Goal: Transaction & Acquisition: Purchase product/service

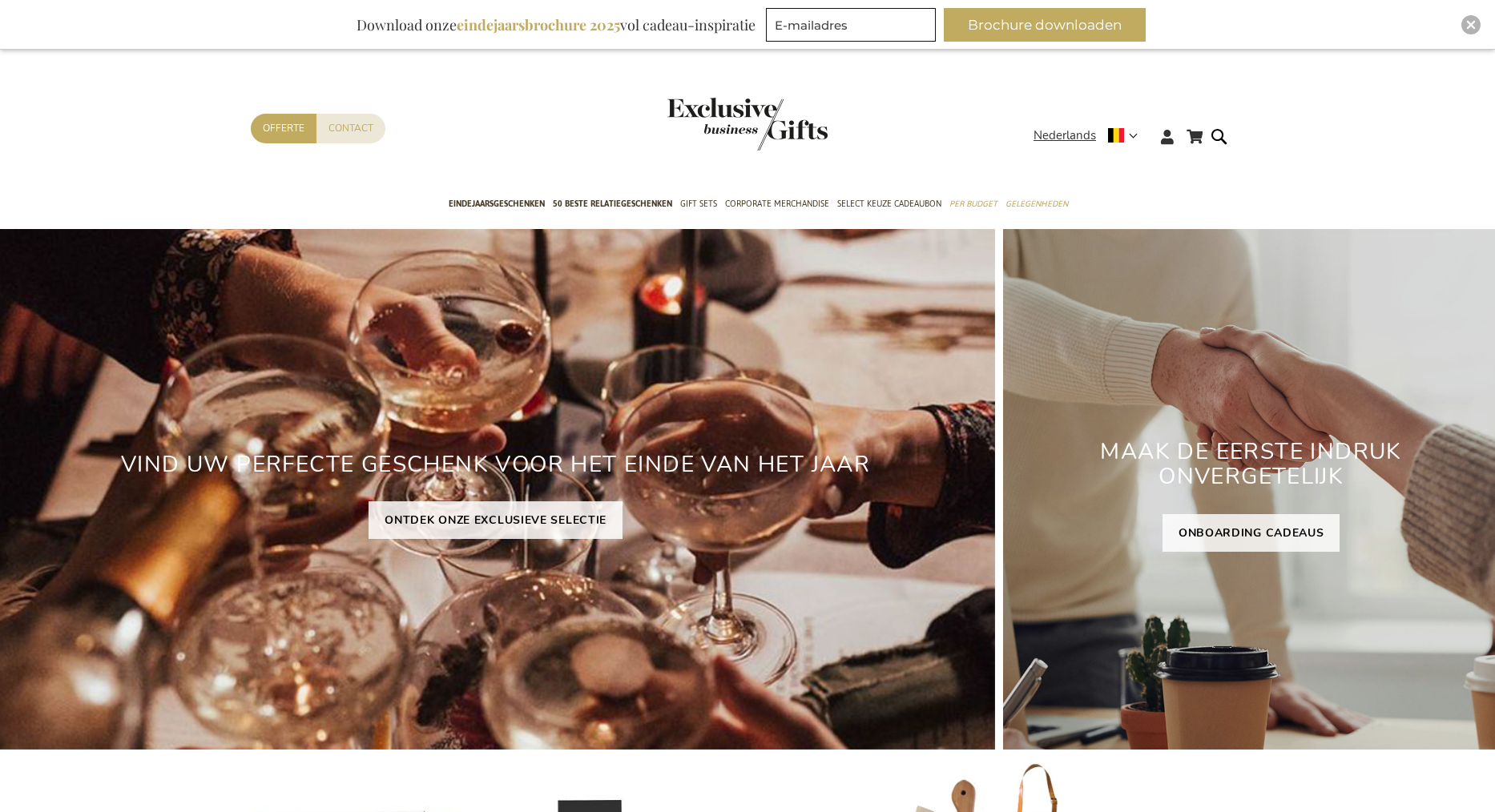
type input "administrator"
drag, startPoint x: 1386, startPoint y: 33, endPoint x: 1409, endPoint y: 30, distance: 23.2
click at [1386, 33] on div "Inspiratiebrochure Download onze eindejaarsbrochure 2025 vol cadeau-inspiratie …" at bounding box center [748, 25] width 1495 height 50
drag, startPoint x: 1477, startPoint y: 26, endPoint x: 1147, endPoint y: 10, distance: 330.4
click at [1477, 26] on div "Close" at bounding box center [1470, 24] width 19 height 19
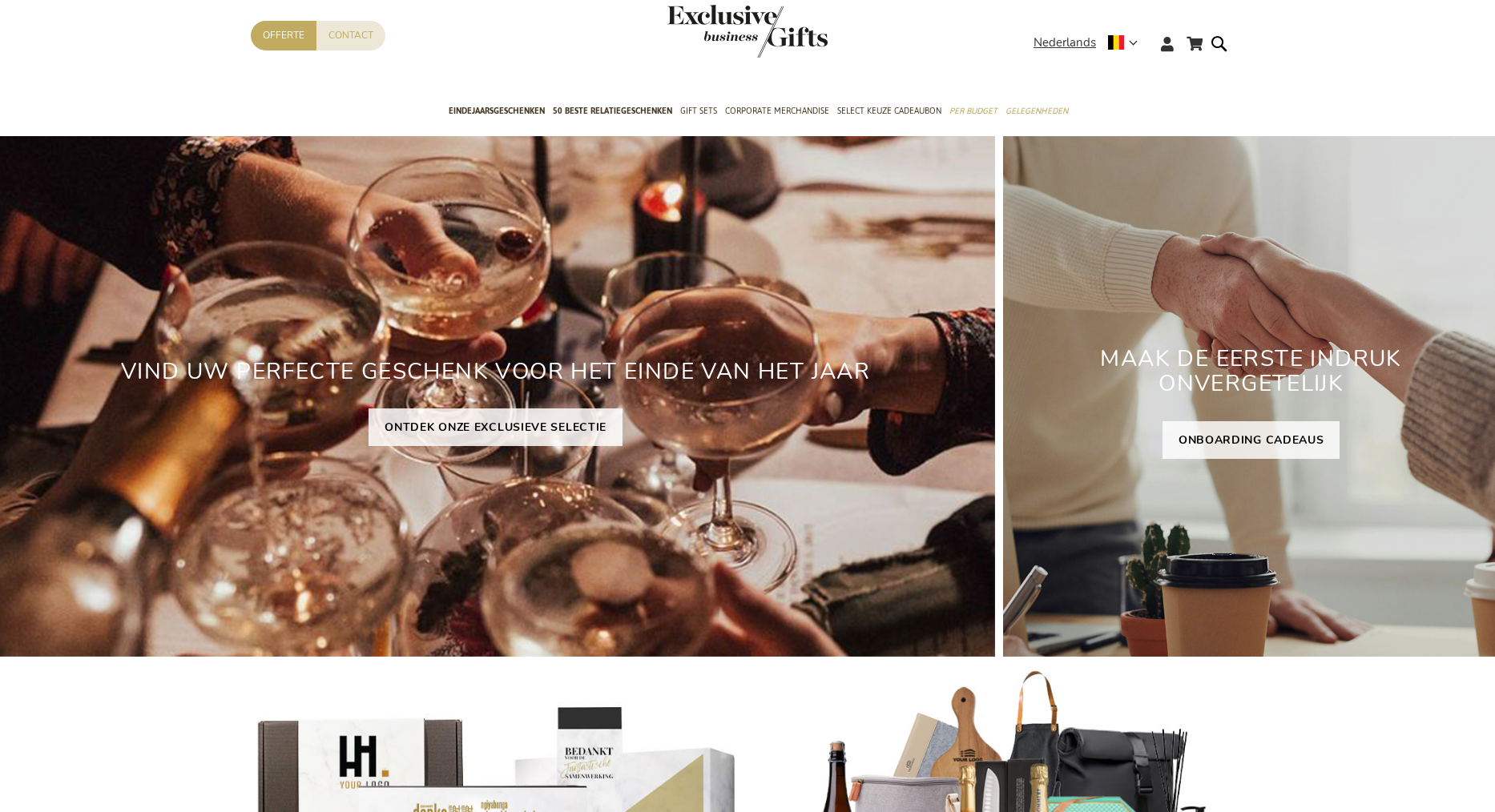
scroll to position [44, 0]
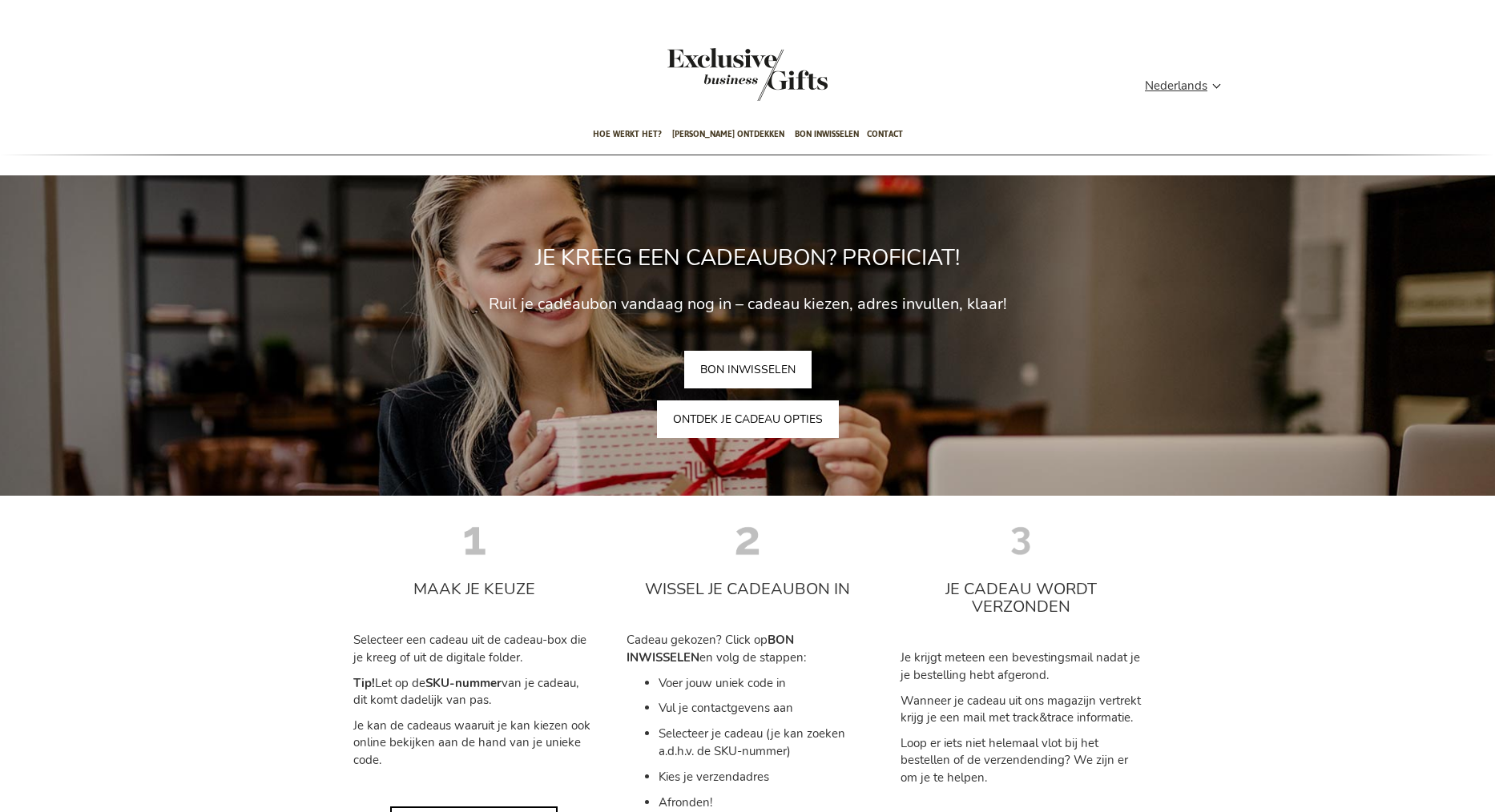
type input "administrator"
click at [719, 418] on link "ONTDEK JE CADEAU OPTIES" at bounding box center [748, 419] width 182 height 38
type input "administrator"
click at [725, 131] on span "[PERSON_NAME] ontdekken" at bounding box center [728, 134] width 113 height 38
type input "administrator"
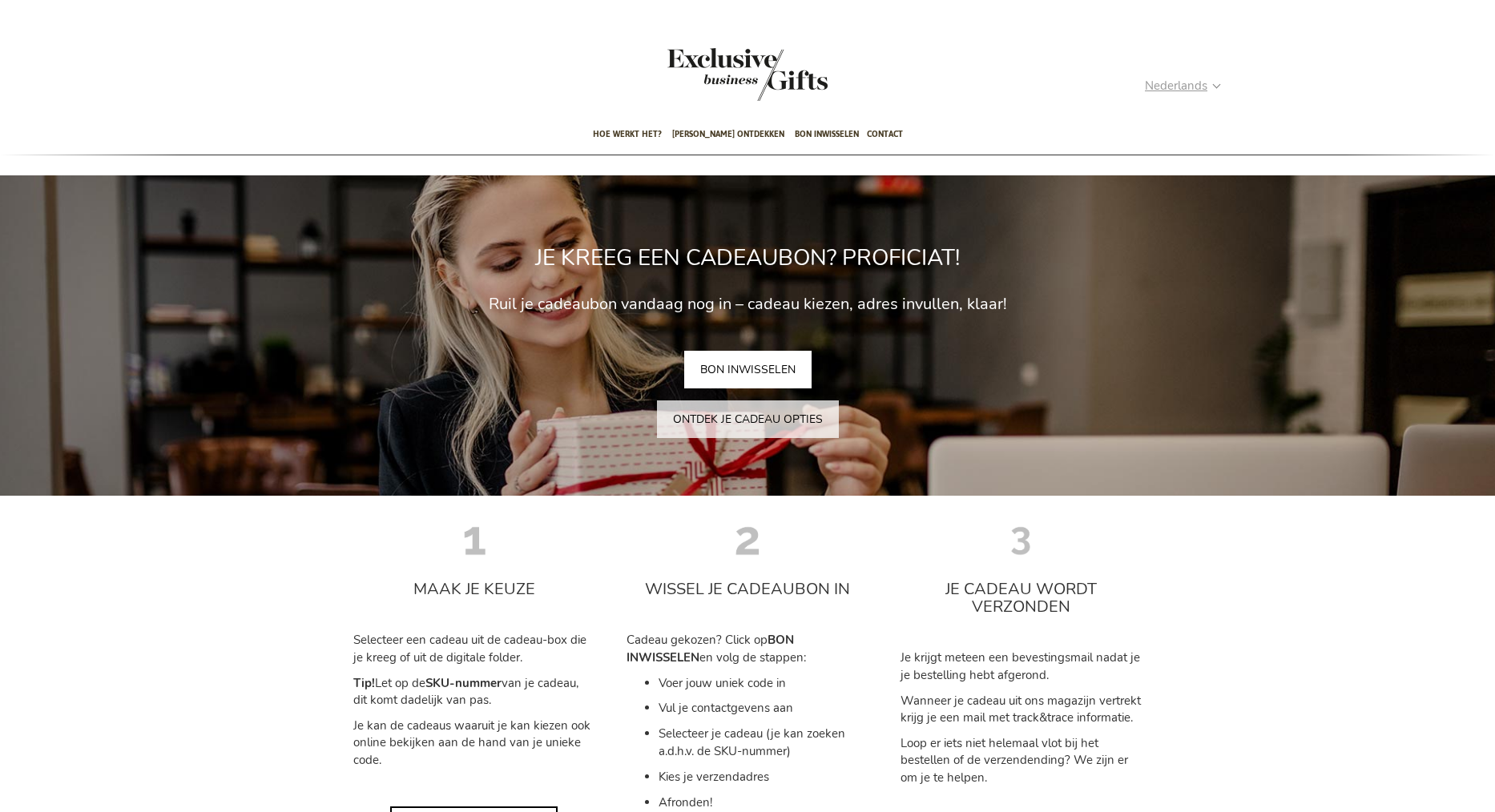
click at [1210, 88] on strong "Nederlands" at bounding box center [1181, 86] width 75 height 18
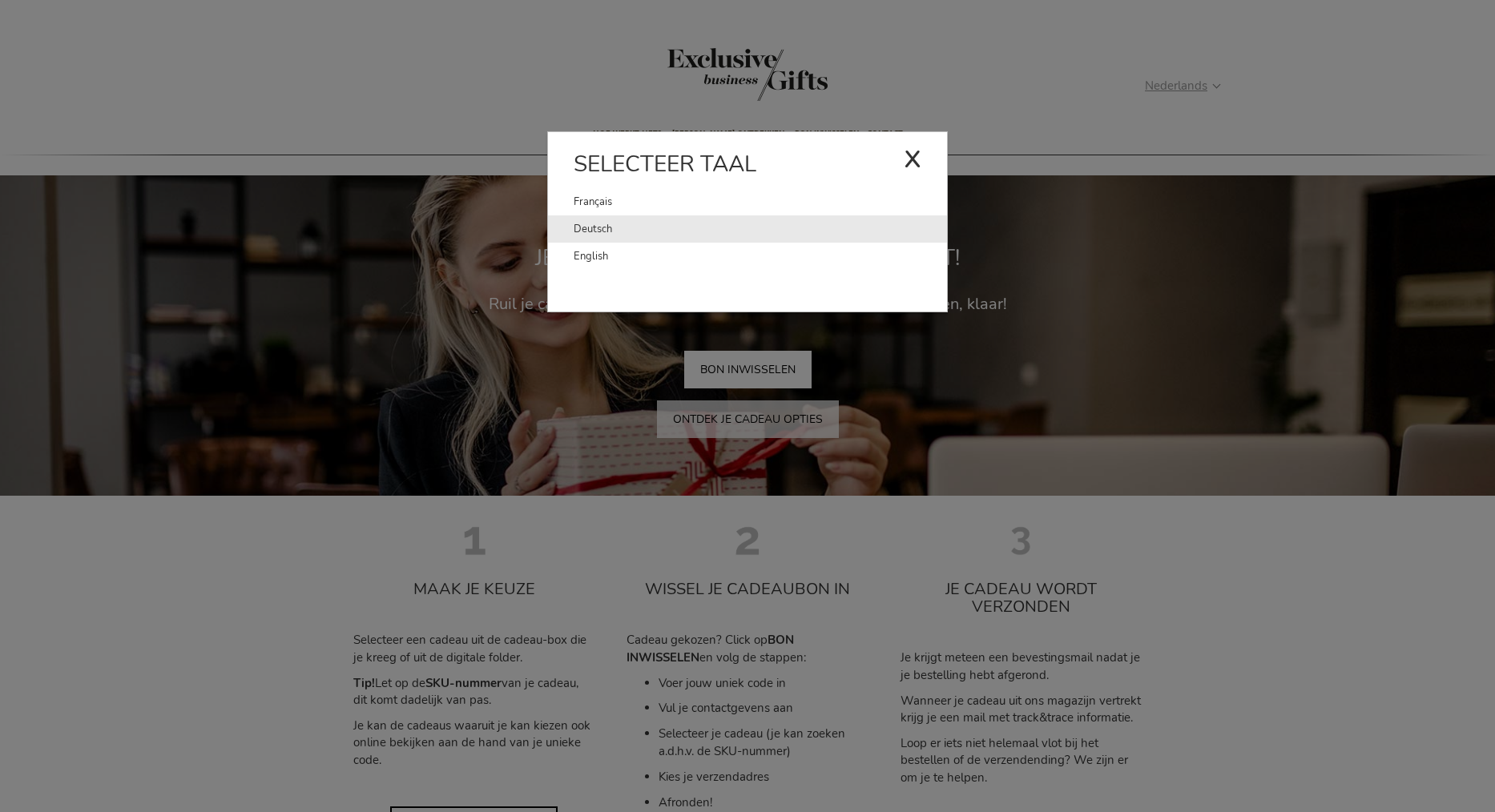
click at [583, 229] on link "Deutsch" at bounding box center [759, 229] width 373 height 28
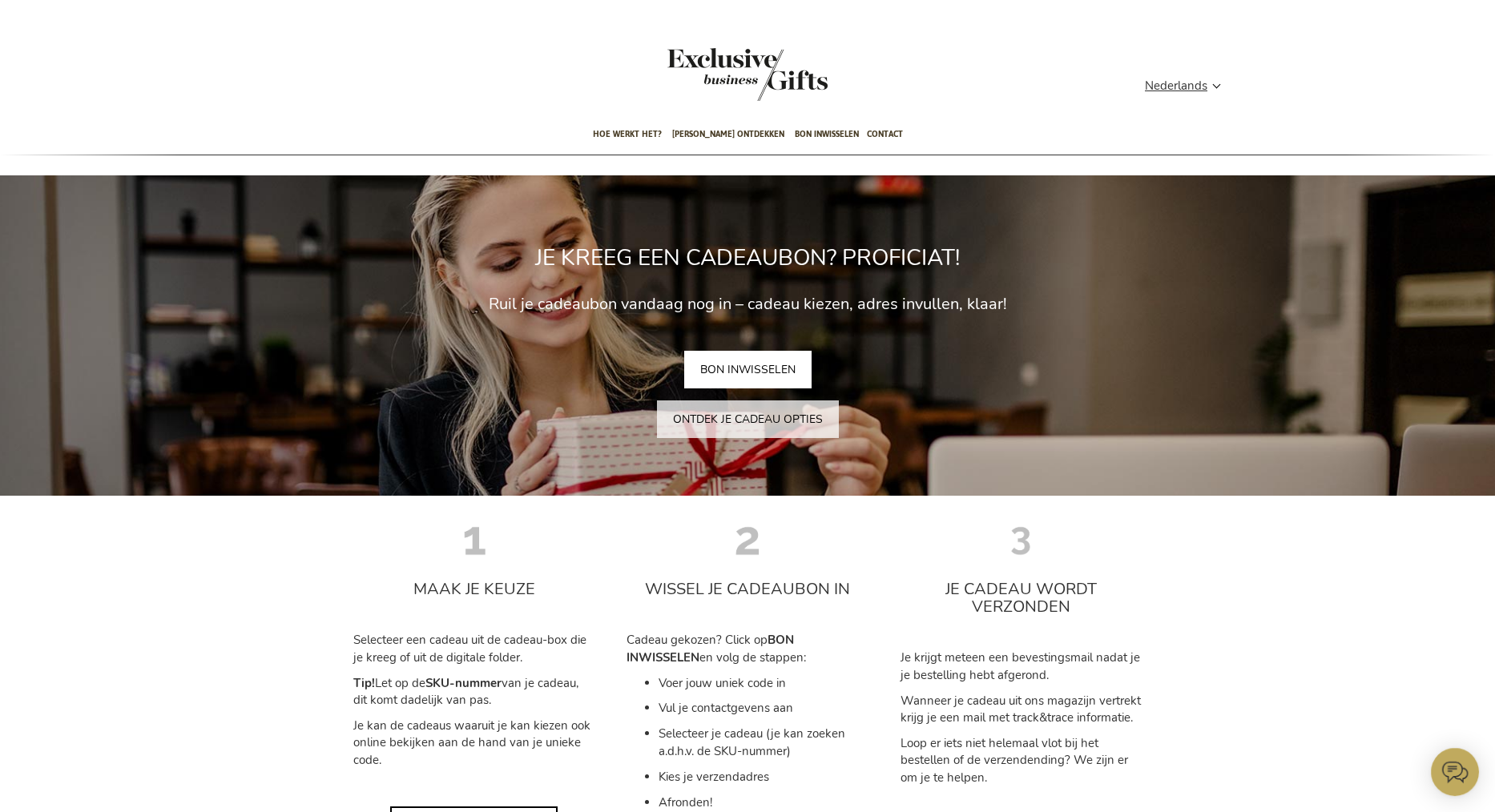
type input "administrator"
drag, startPoint x: 396, startPoint y: 110, endPoint x: 585, endPoint y: 54, distance: 197.1
click at [397, 110] on div "Contact Offerte" at bounding box center [698, 90] width 894 height 52
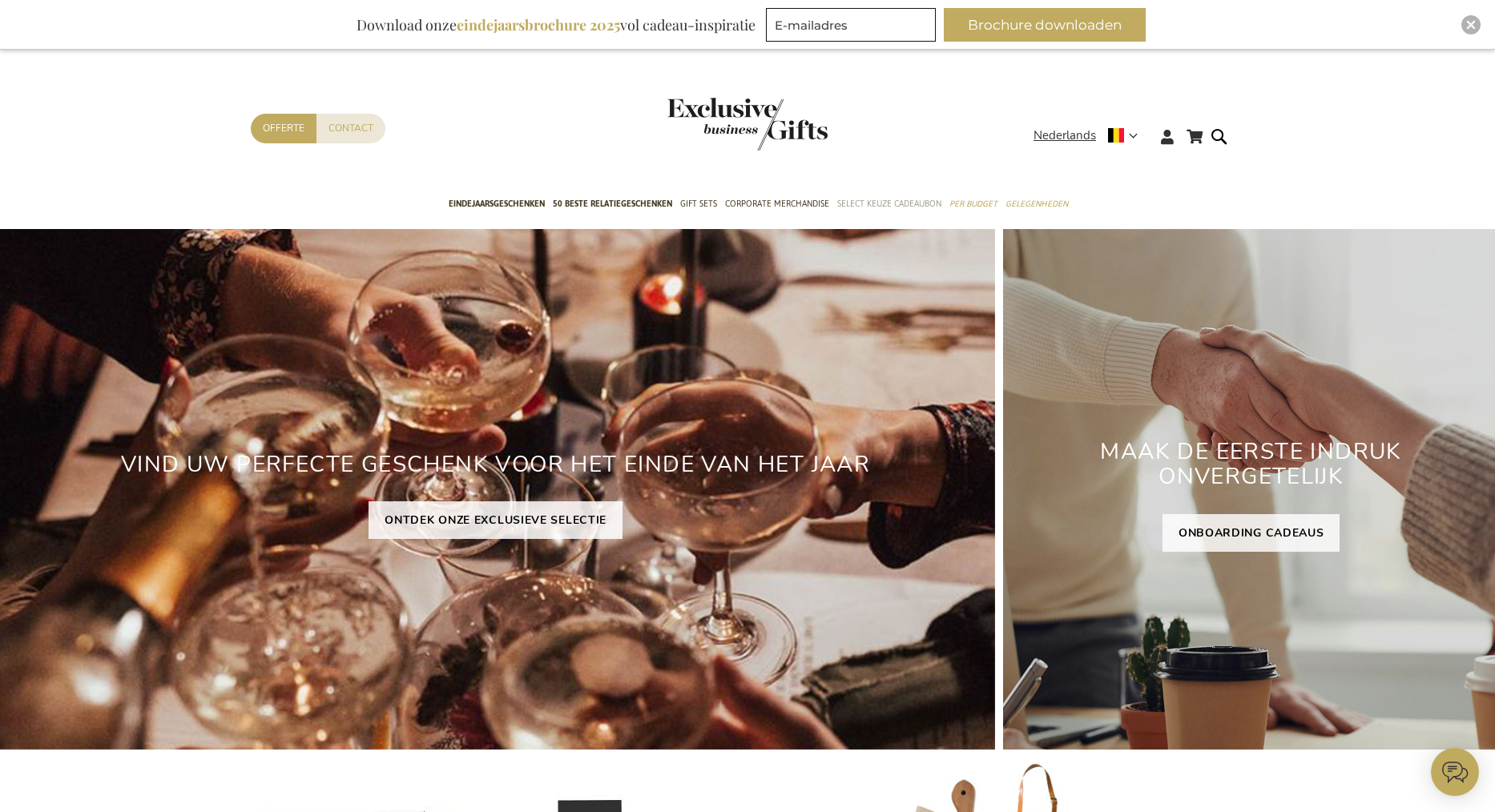
type input "administrator"
click at [889, 206] on span "Select Keuze Cadeaubon" at bounding box center [889, 204] width 104 height 17
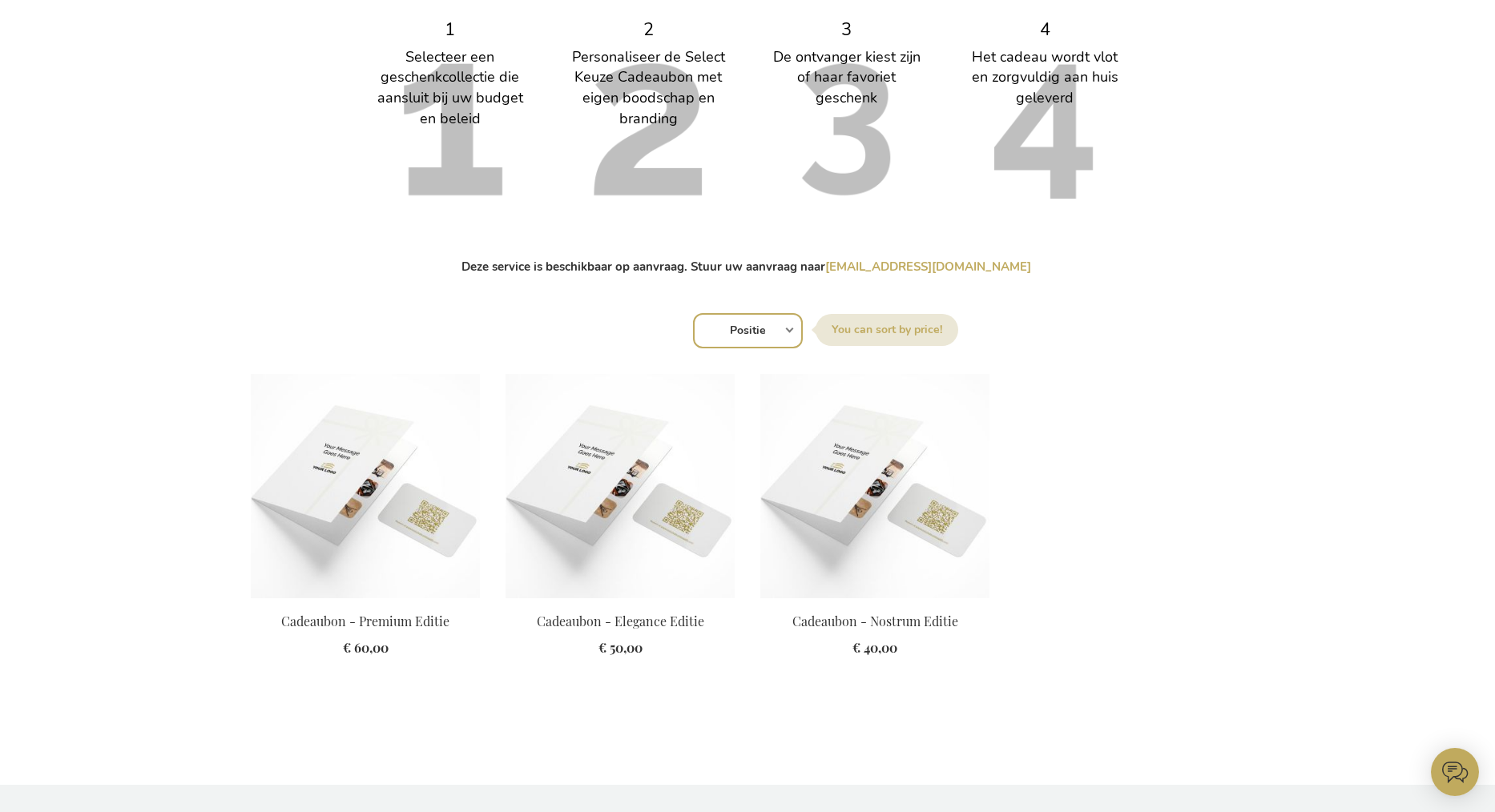
scroll to position [822, 0]
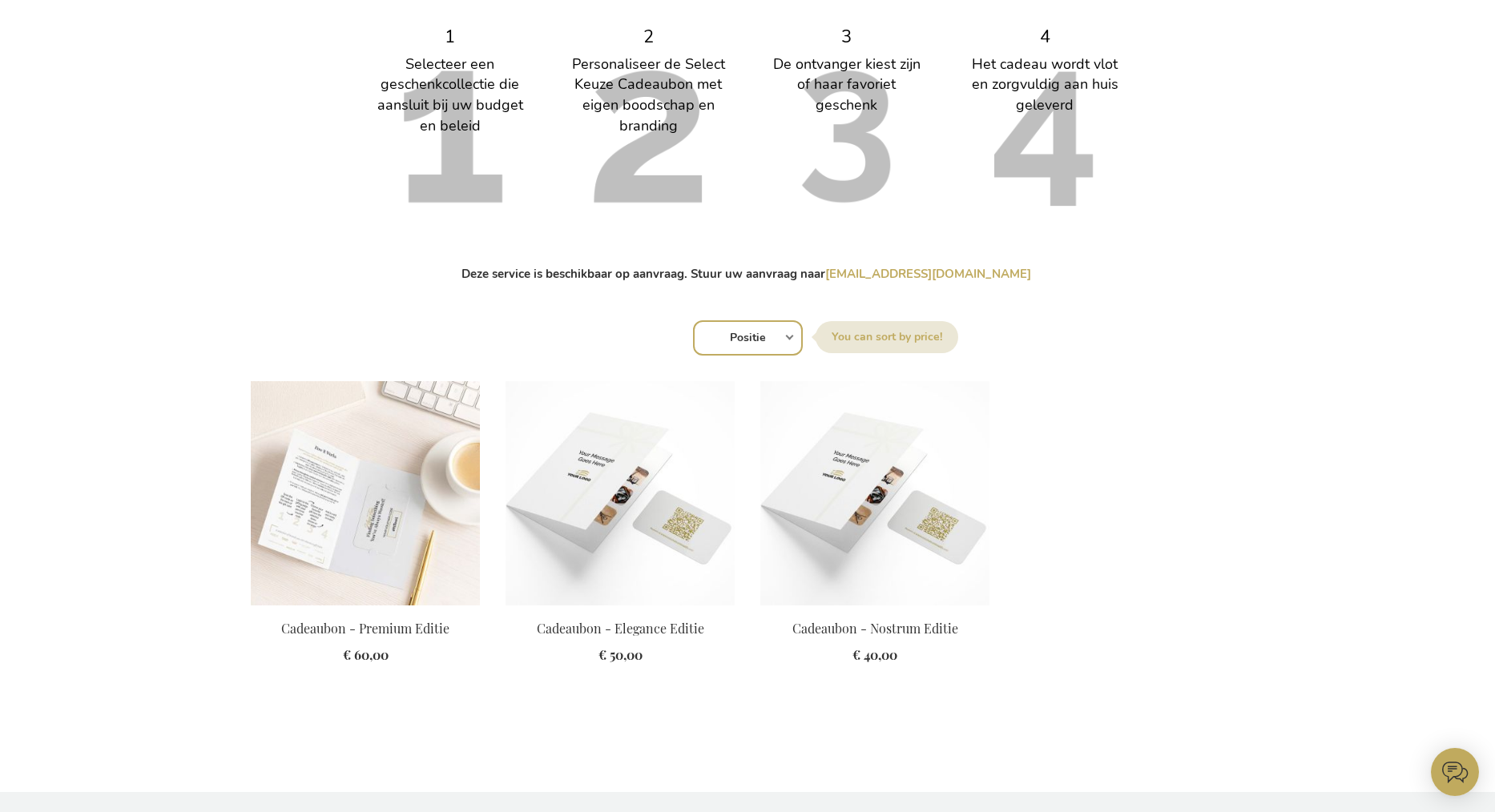
type input "administrator"
click at [353, 473] on img at bounding box center [365, 493] width 229 height 224
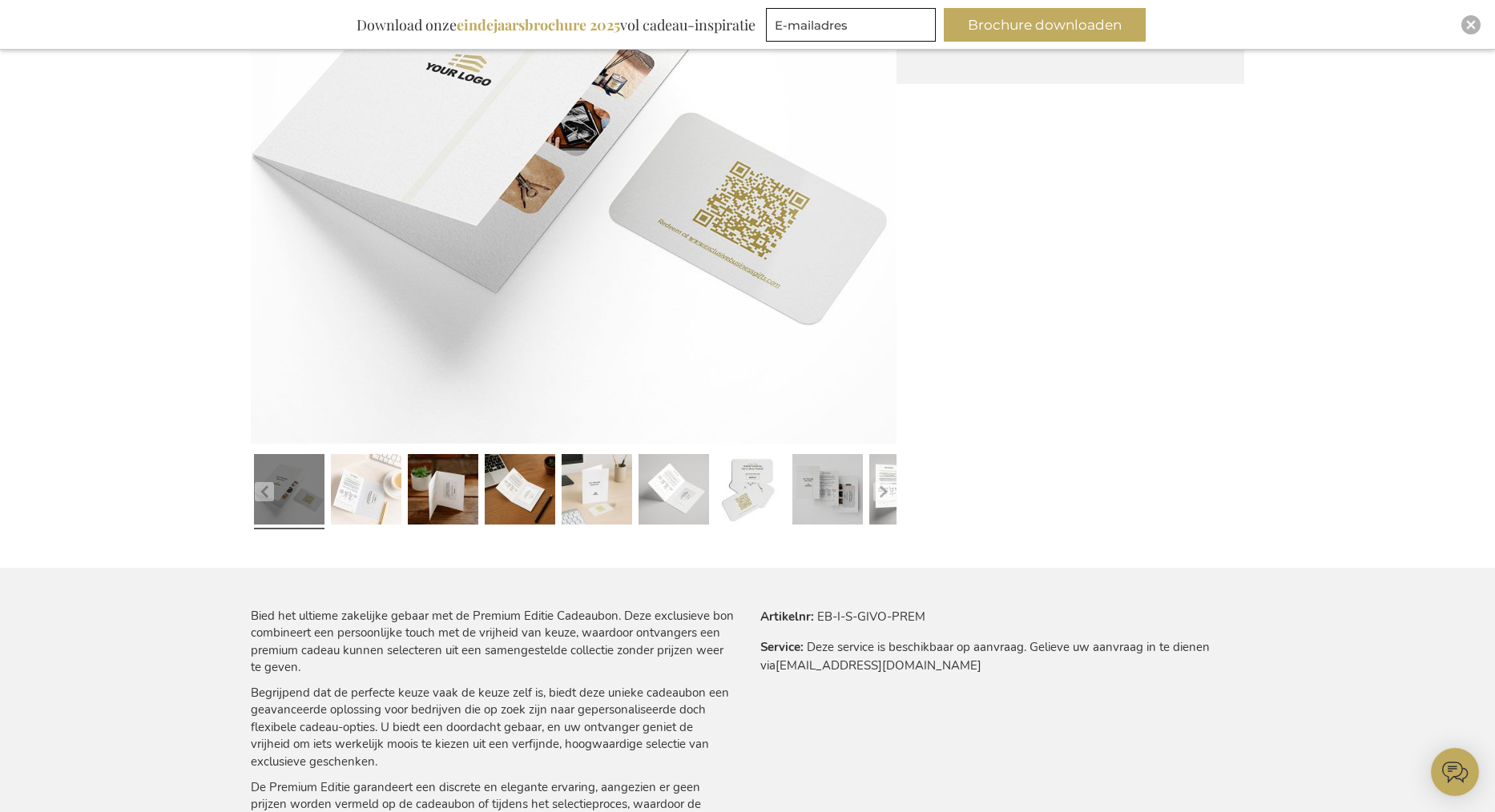
scroll to position [487, 0]
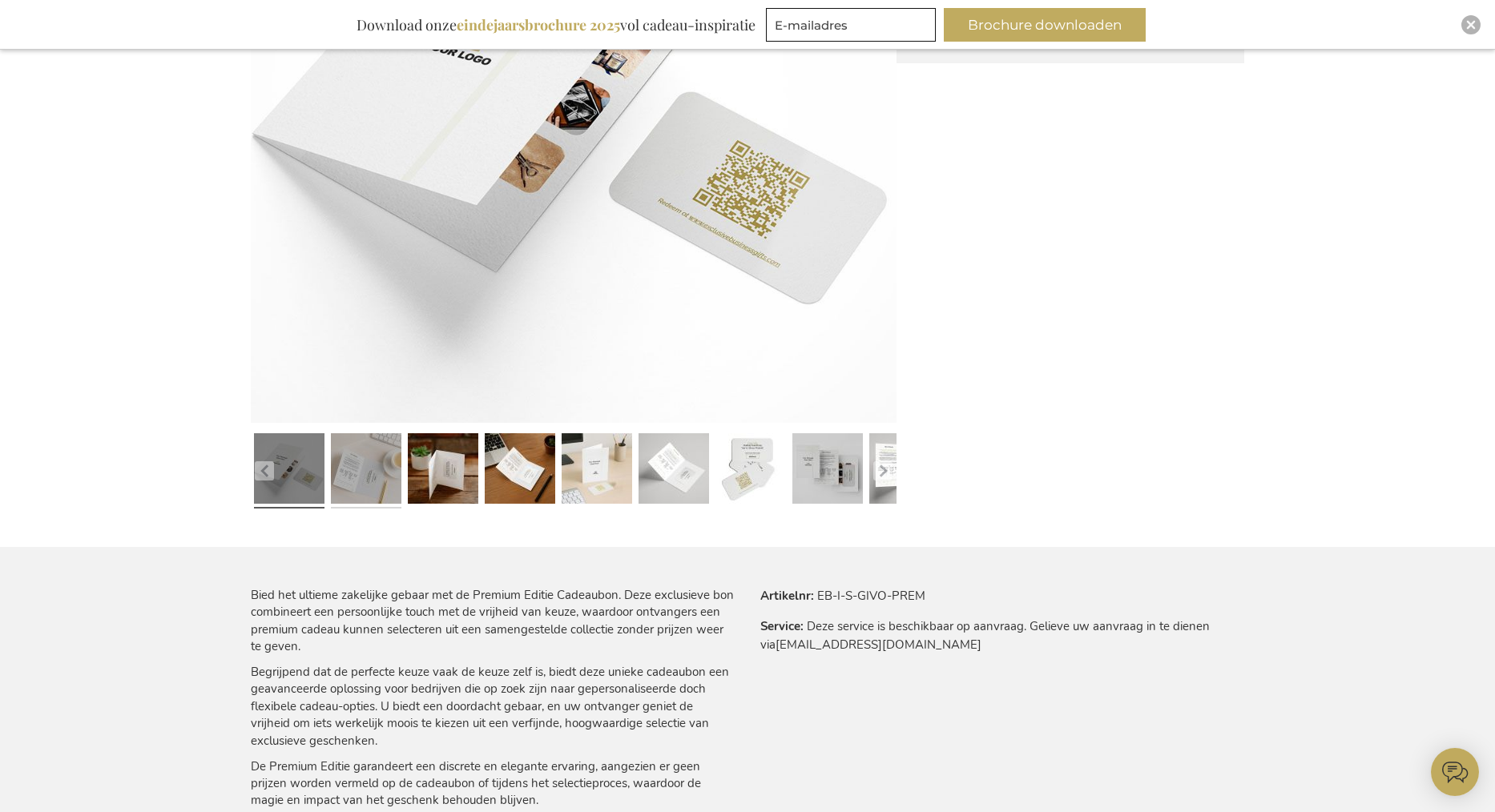
type input "administrator"
click at [373, 474] on link at bounding box center [365, 471] width 70 height 88
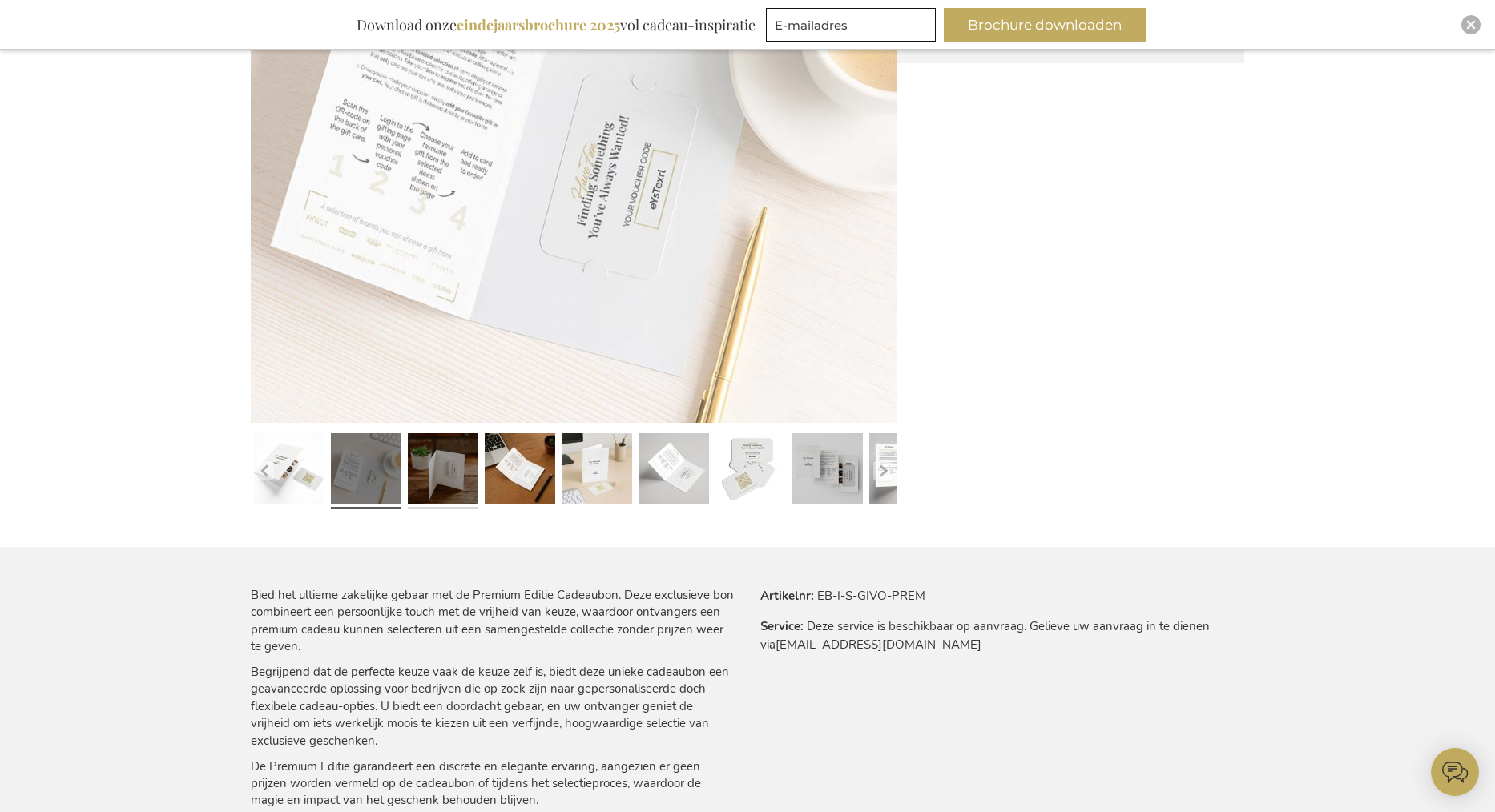
click at [430, 474] on link at bounding box center [443, 471] width 70 height 88
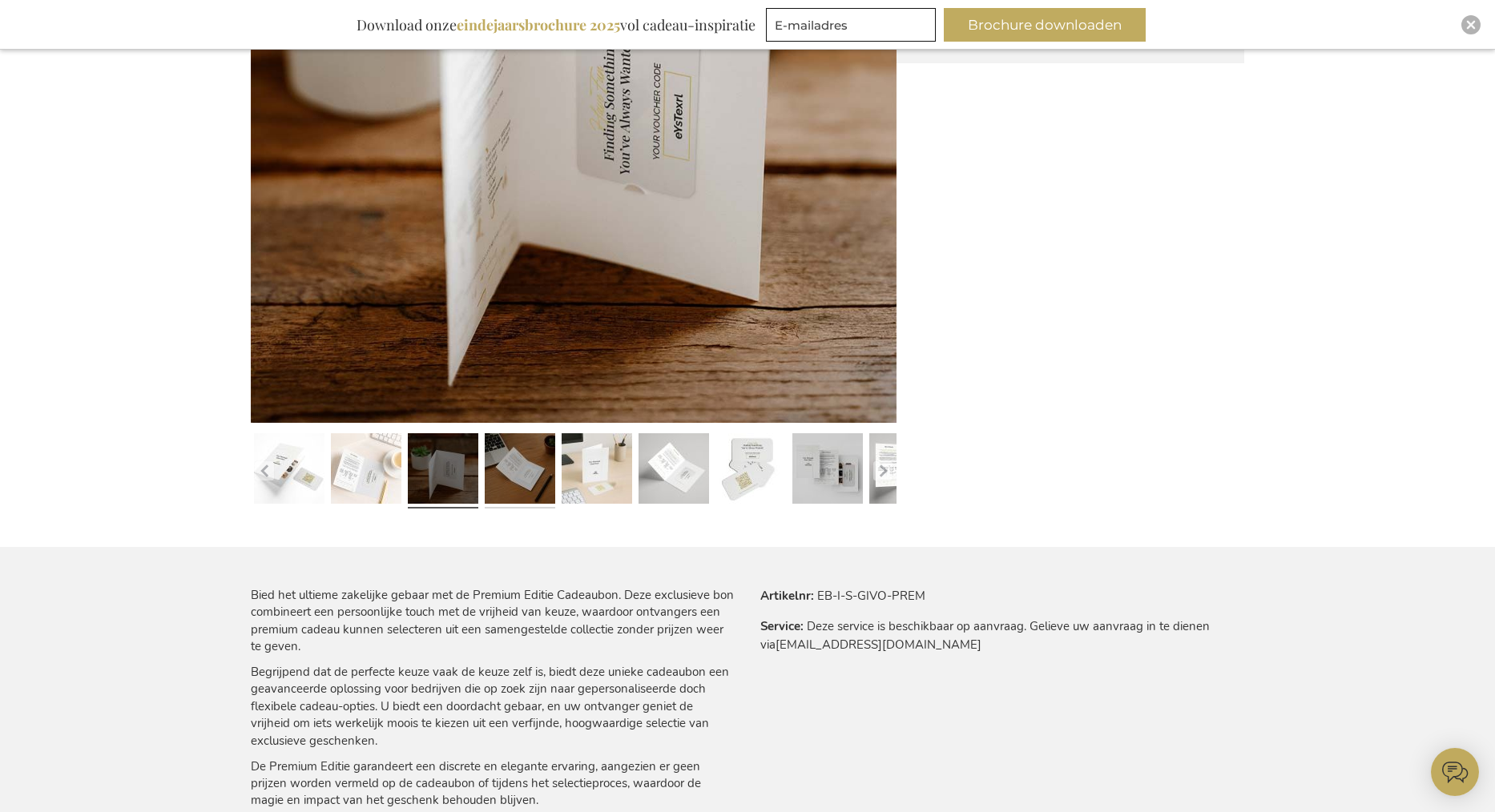
click at [520, 476] on link at bounding box center [520, 471] width 70 height 88
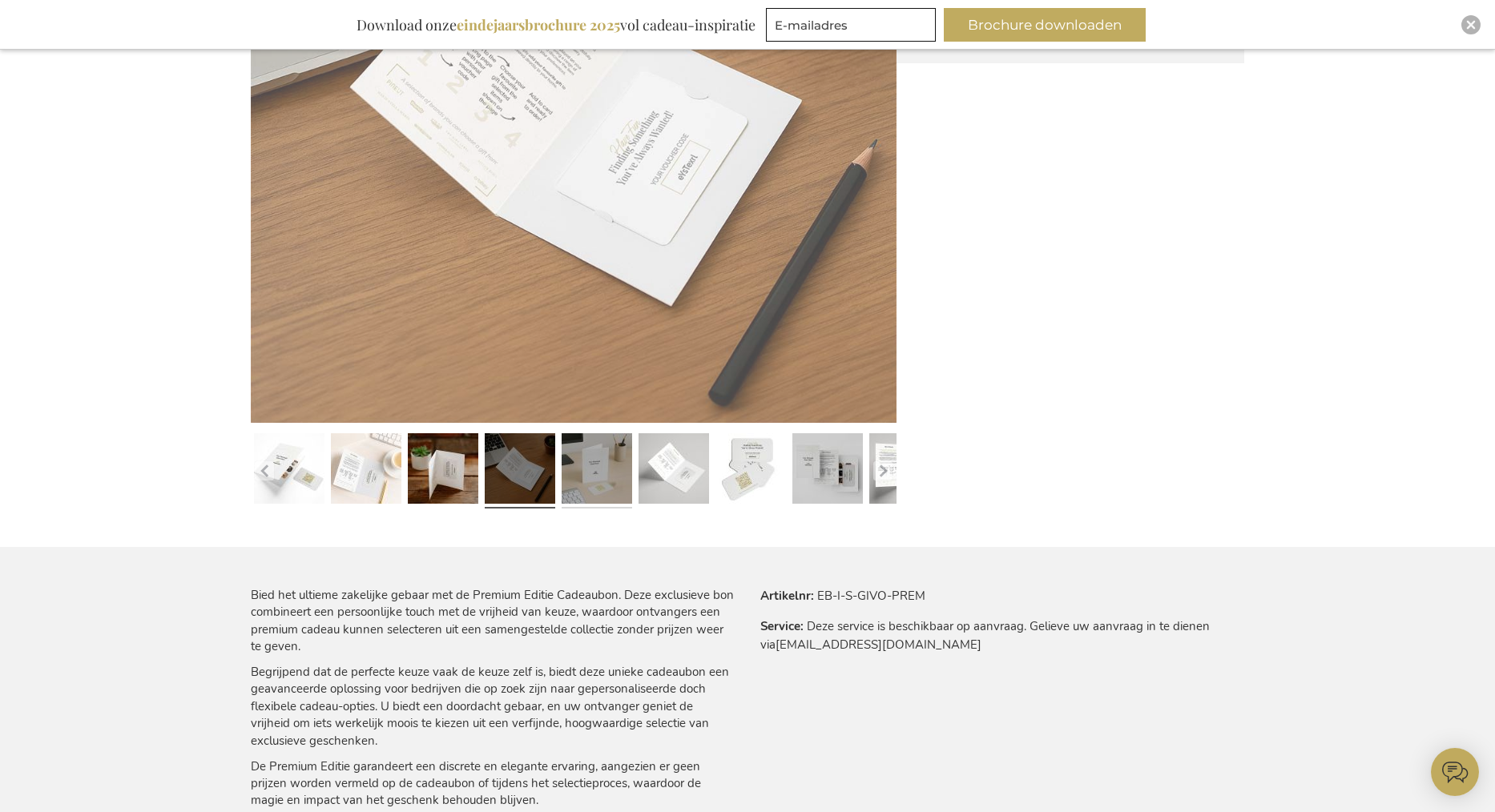
click at [599, 476] on link at bounding box center [596, 471] width 70 height 88
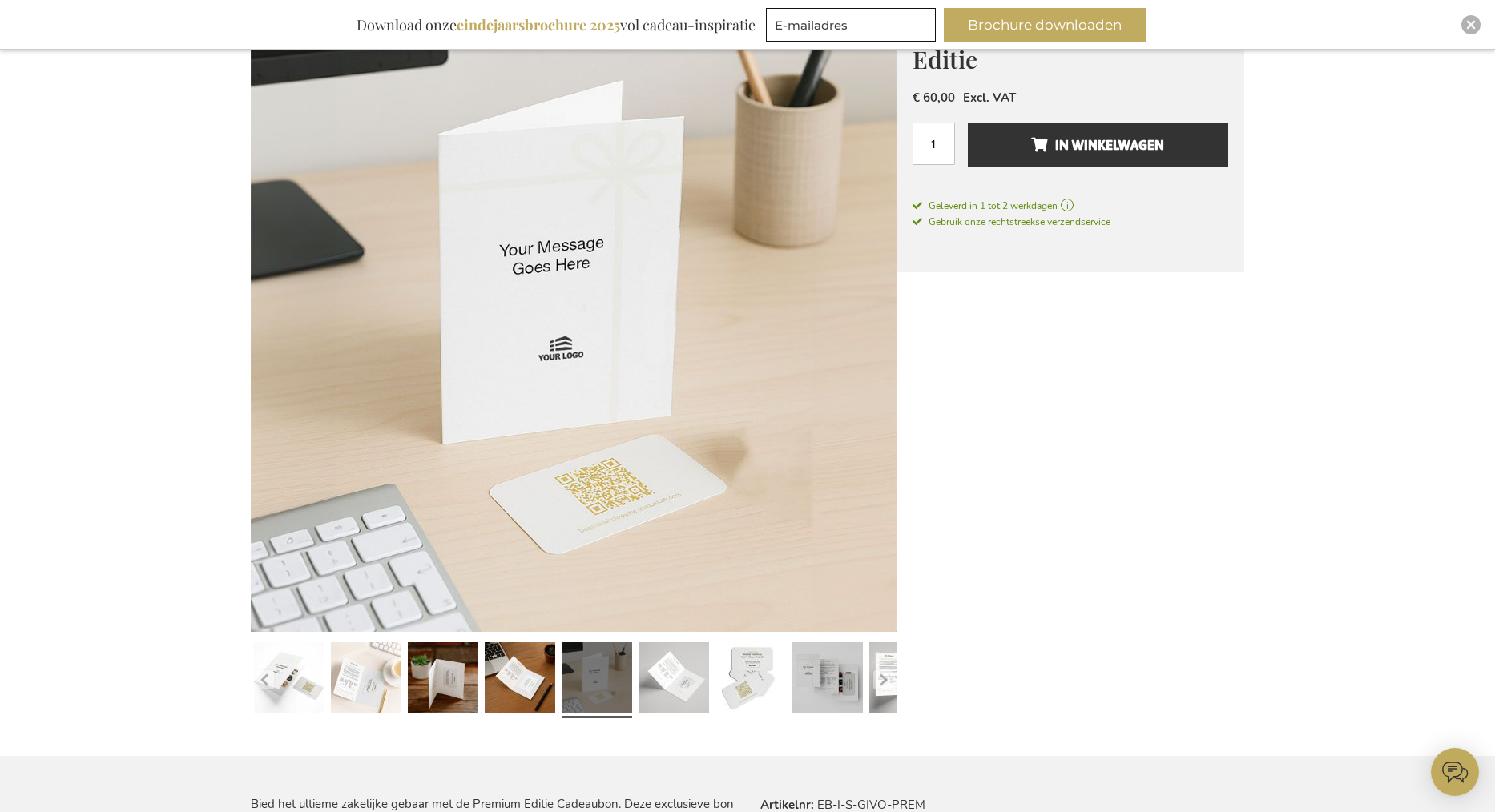
scroll to position [277, 0]
click at [295, 710] on link at bounding box center [289, 680] width 70 height 88
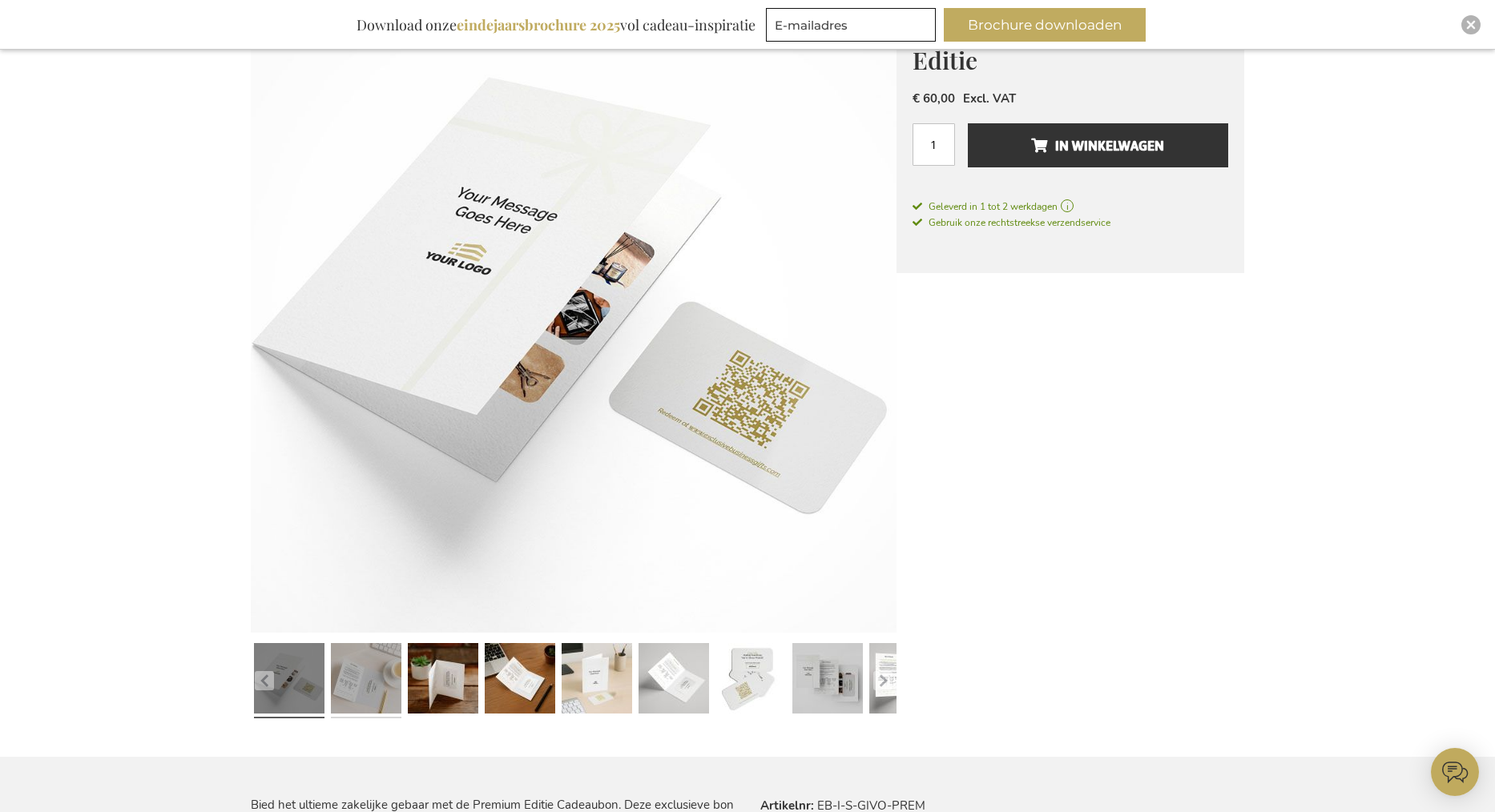
drag, startPoint x: 372, startPoint y: 687, endPoint x: 397, endPoint y: 689, distance: 25.1
click at [375, 688] on link at bounding box center [365, 680] width 70 height 88
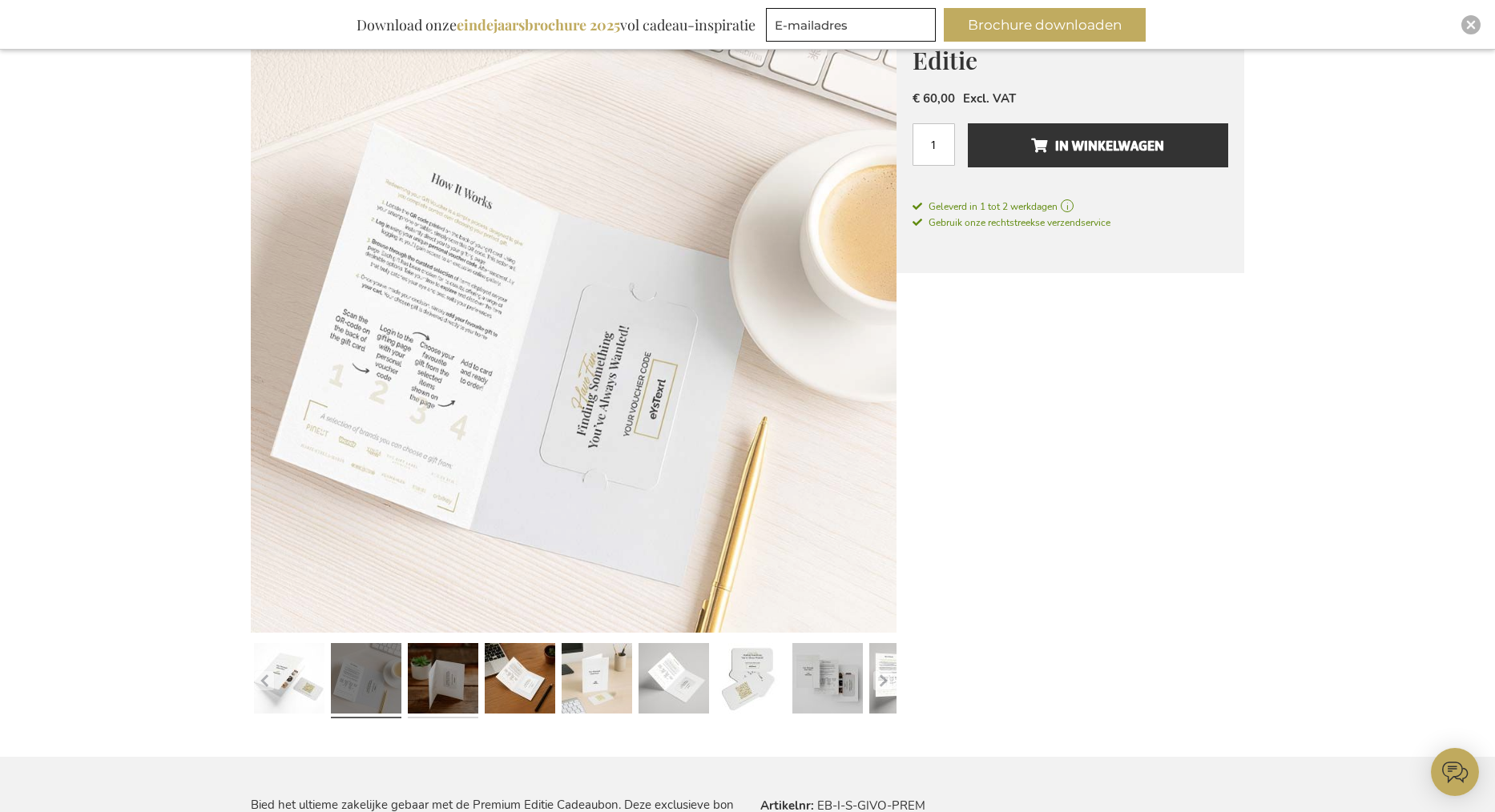
click at [434, 688] on link at bounding box center [443, 680] width 70 height 88
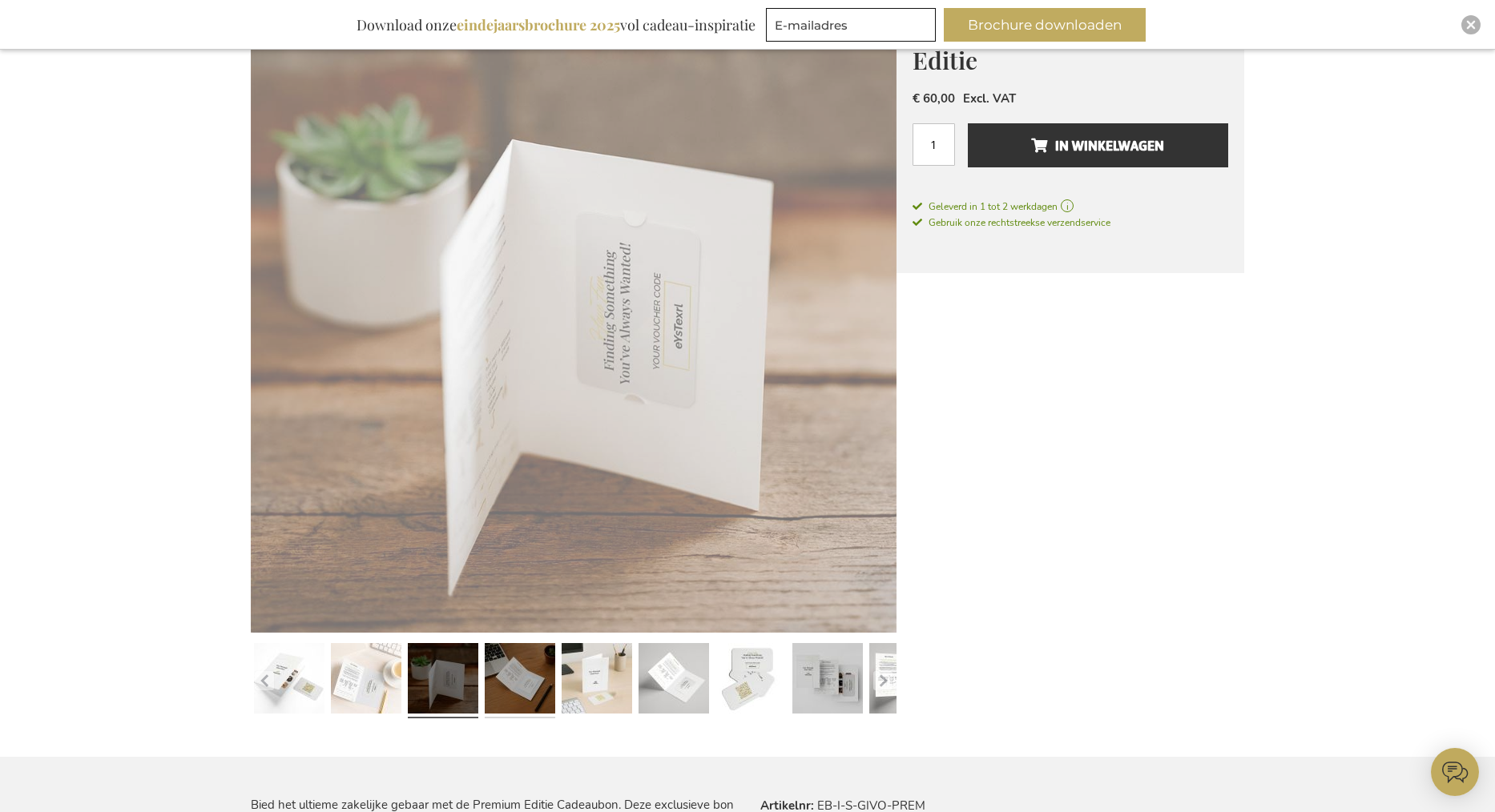
click at [530, 682] on link at bounding box center [520, 680] width 70 height 88
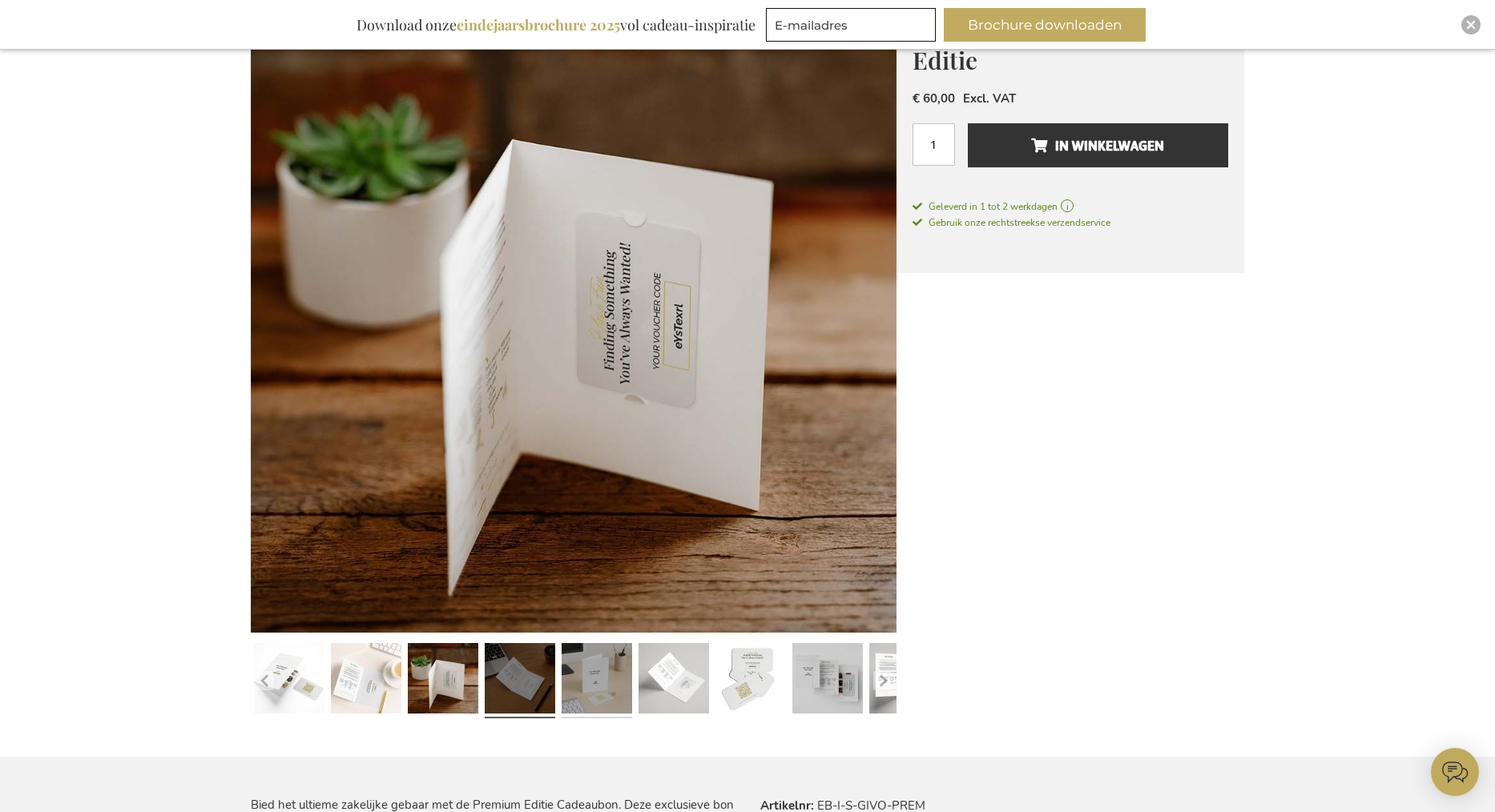
click at [597, 683] on link at bounding box center [596, 680] width 70 height 88
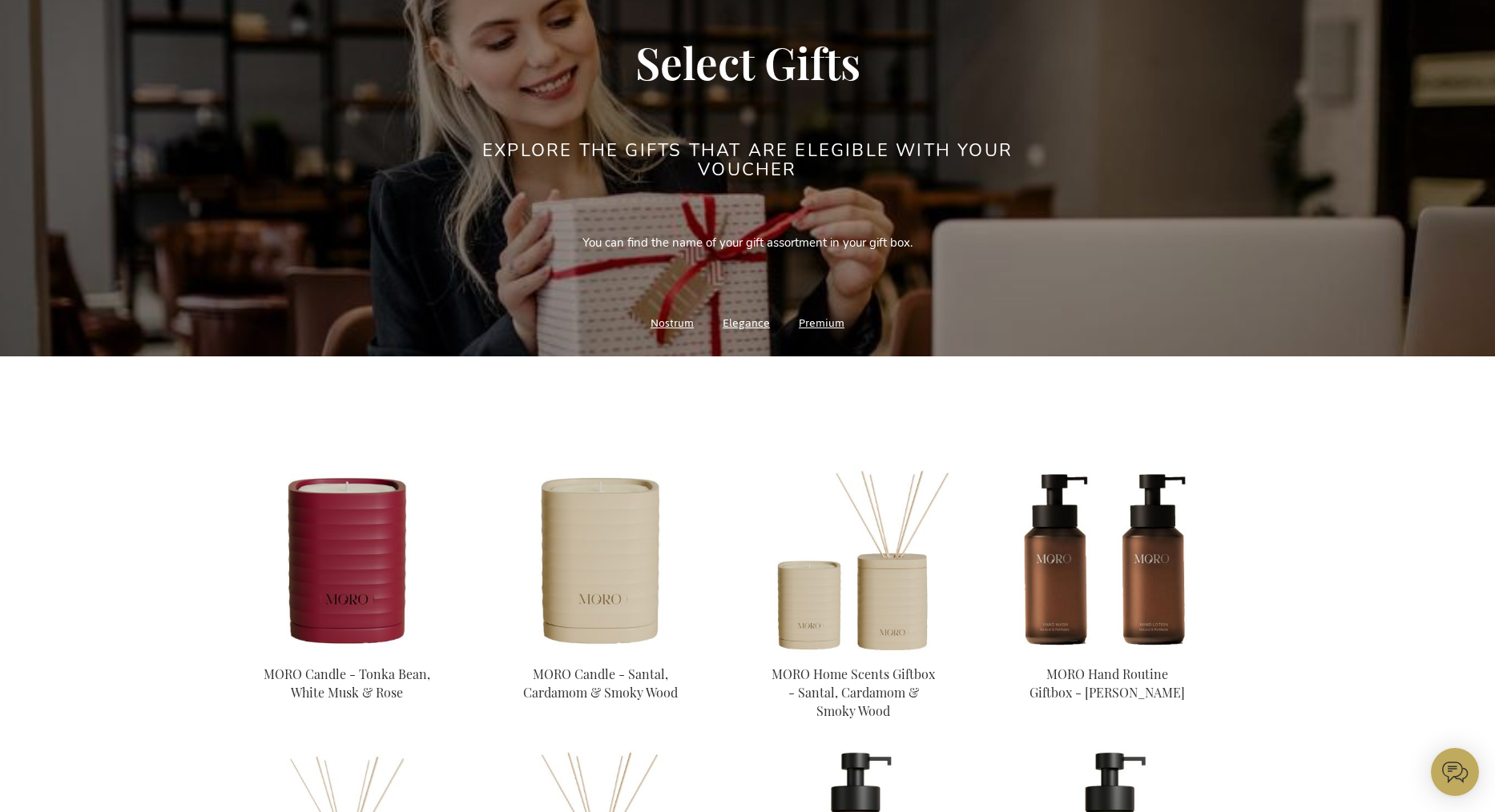
scroll to position [192, 0]
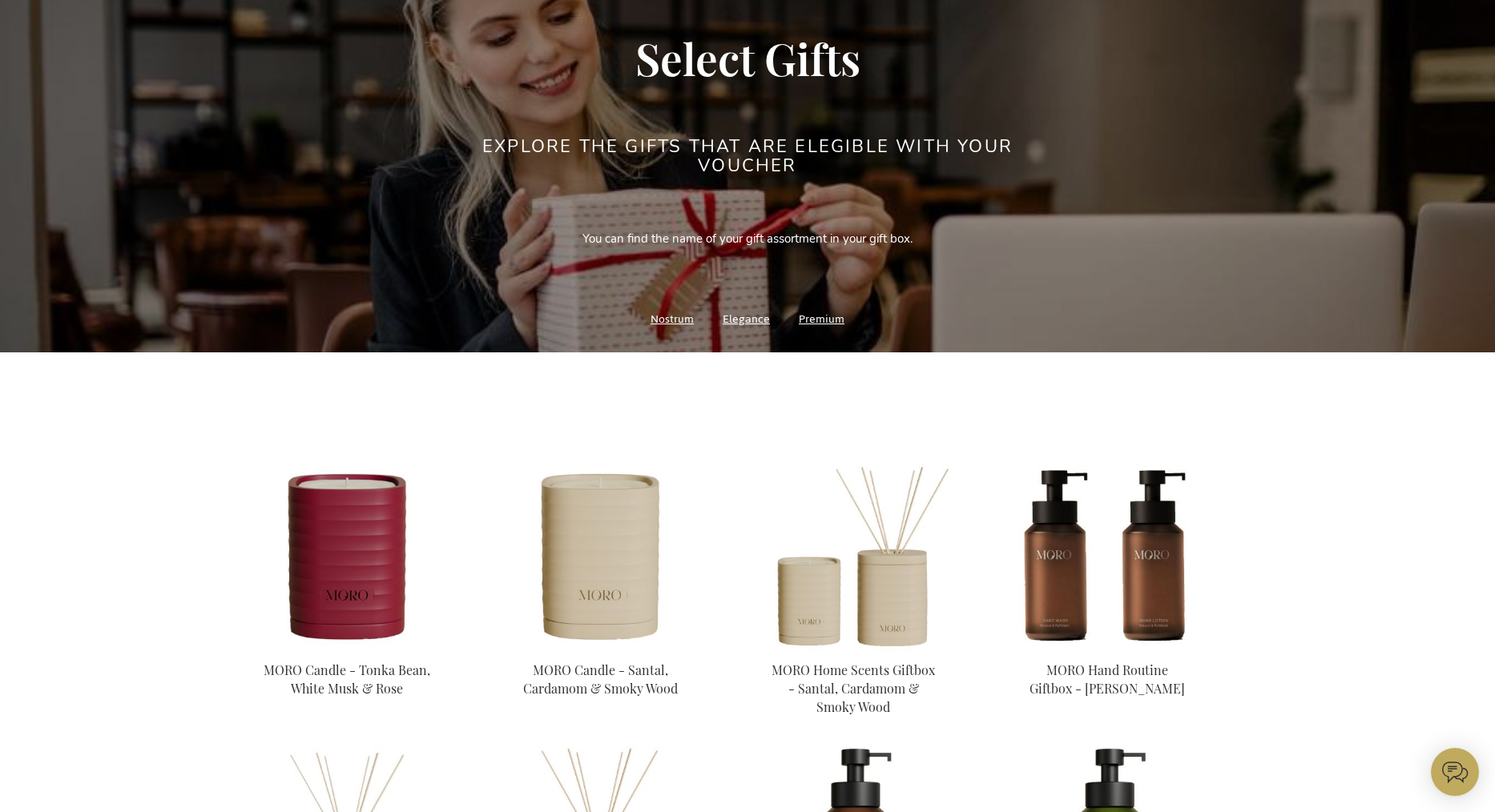
type input "administrator"
click at [664, 319] on link "Nostrum" at bounding box center [672, 318] width 43 height 21
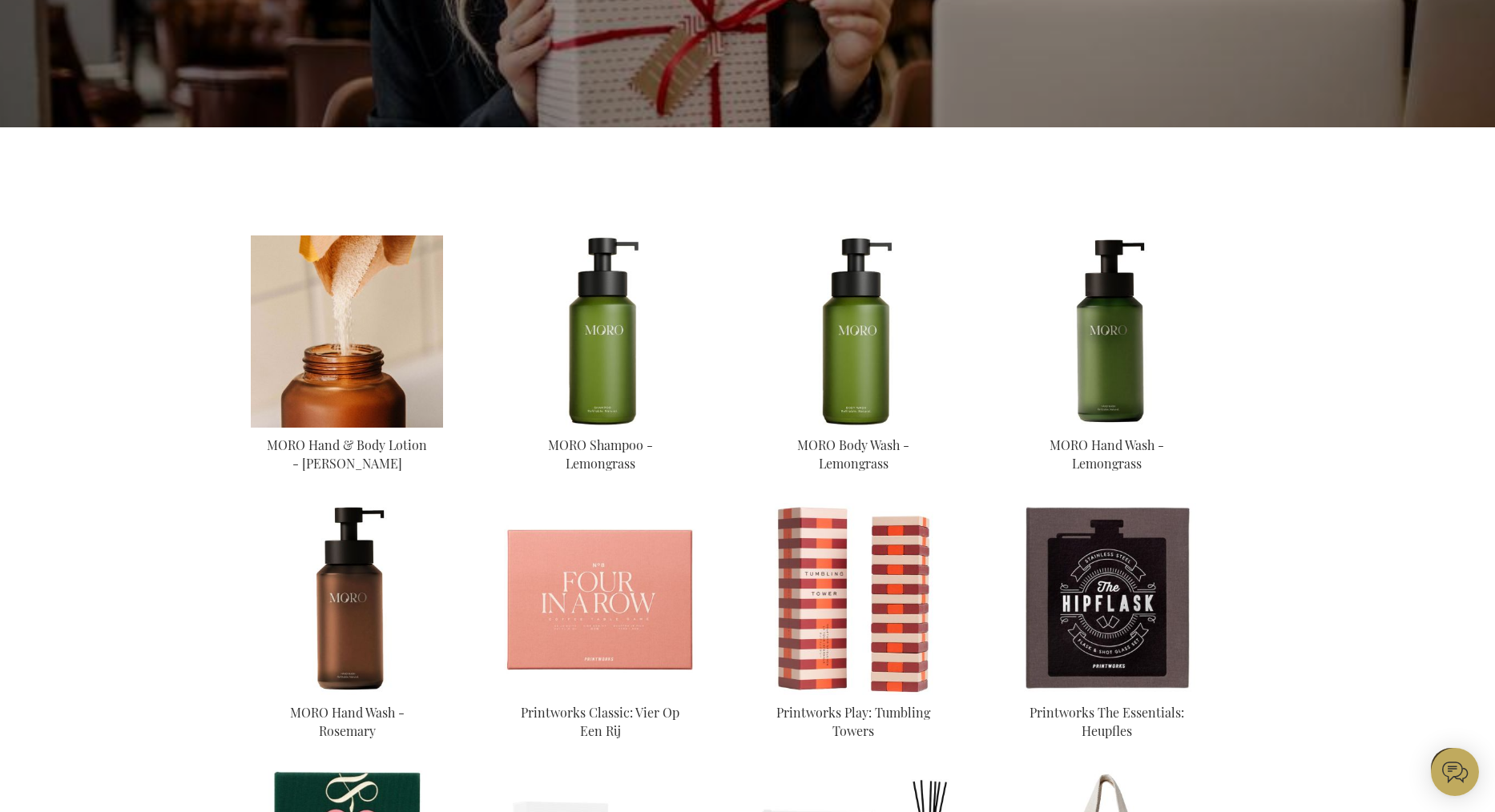
scroll to position [300, 0]
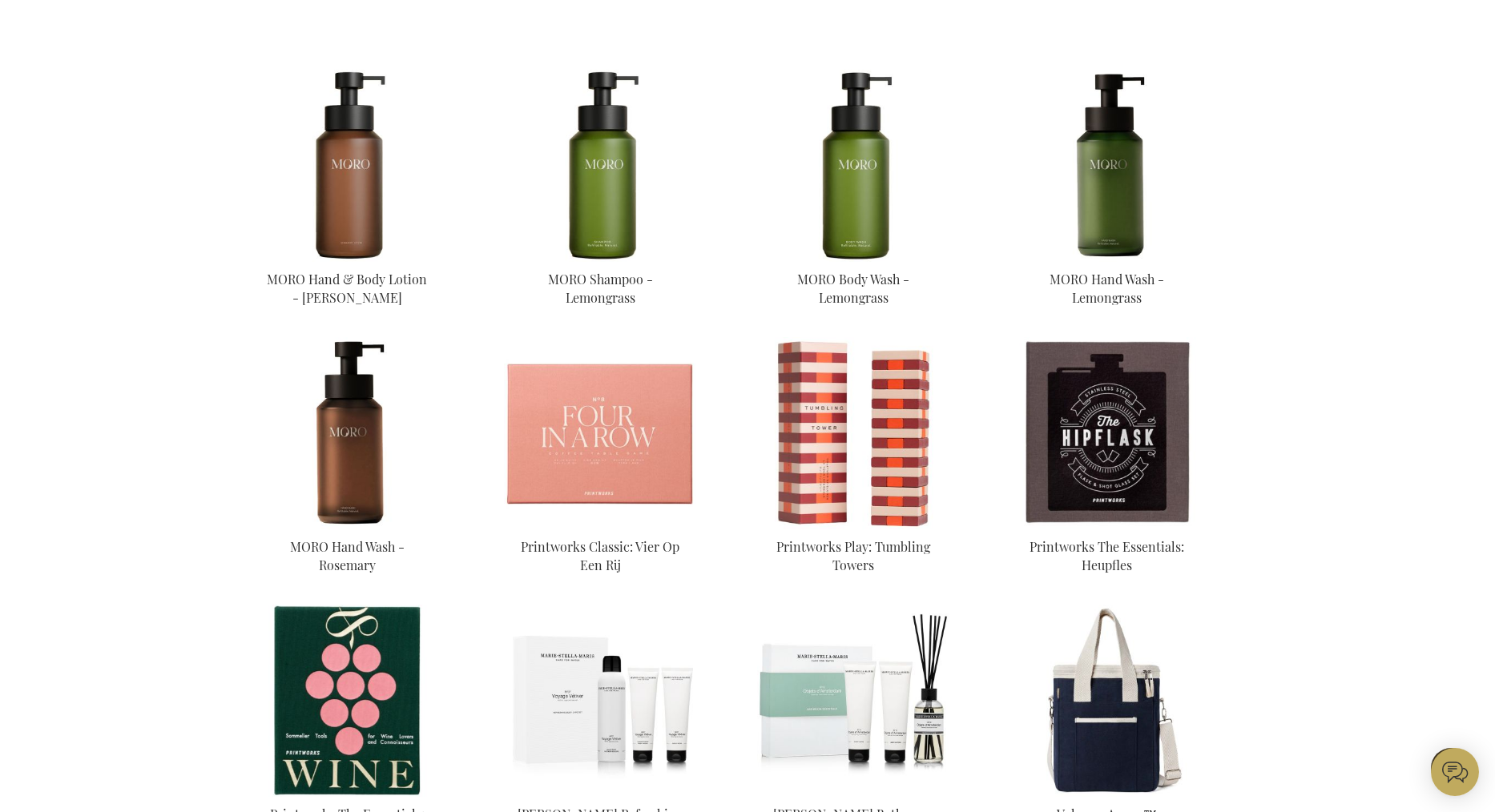
scroll to position [782, 0]
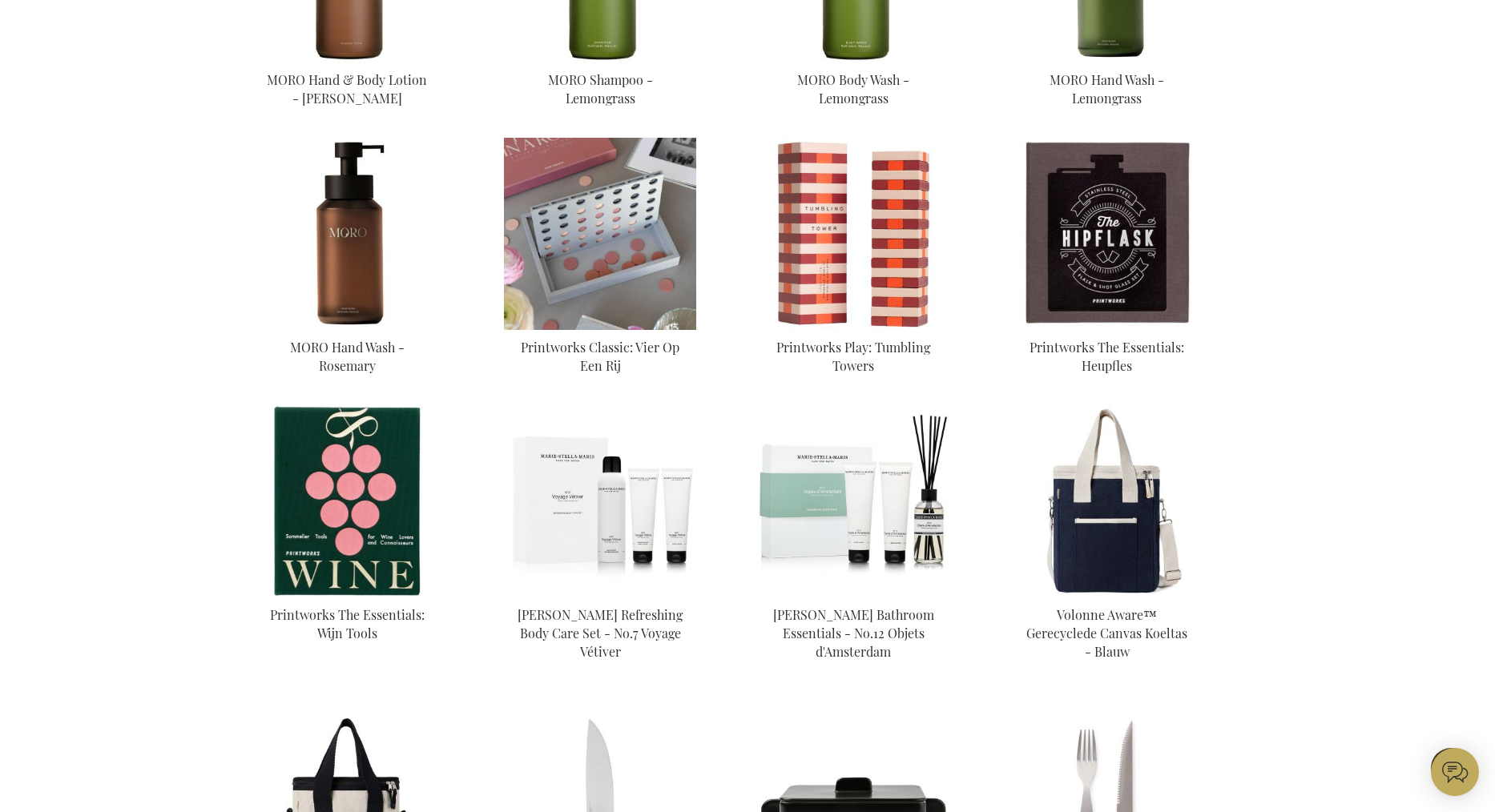
type input "administrator"
click at [586, 271] on img at bounding box center [600, 233] width 192 height 192
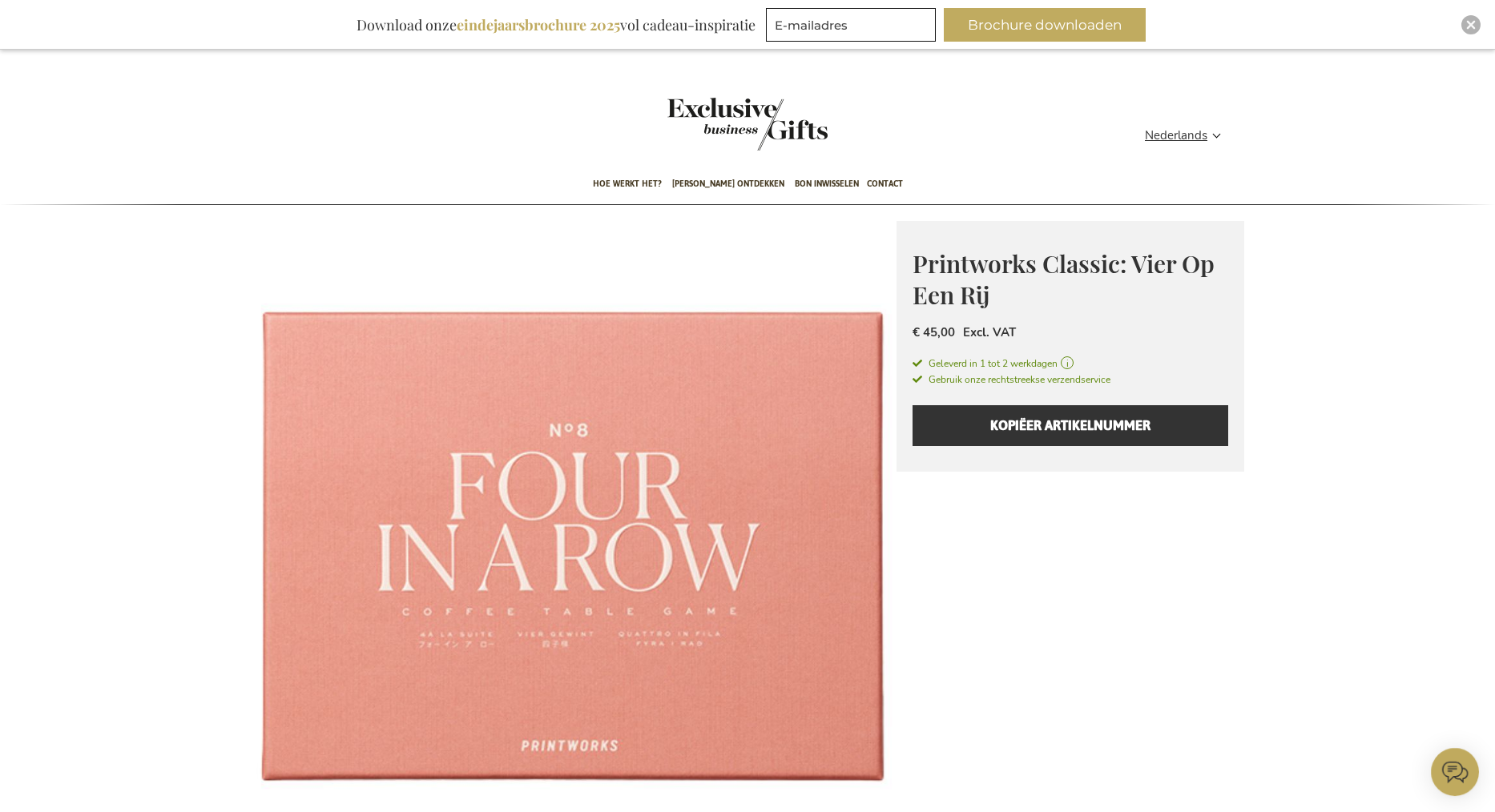
click at [1452, 768] on icon at bounding box center [1454, 771] width 25 height 19
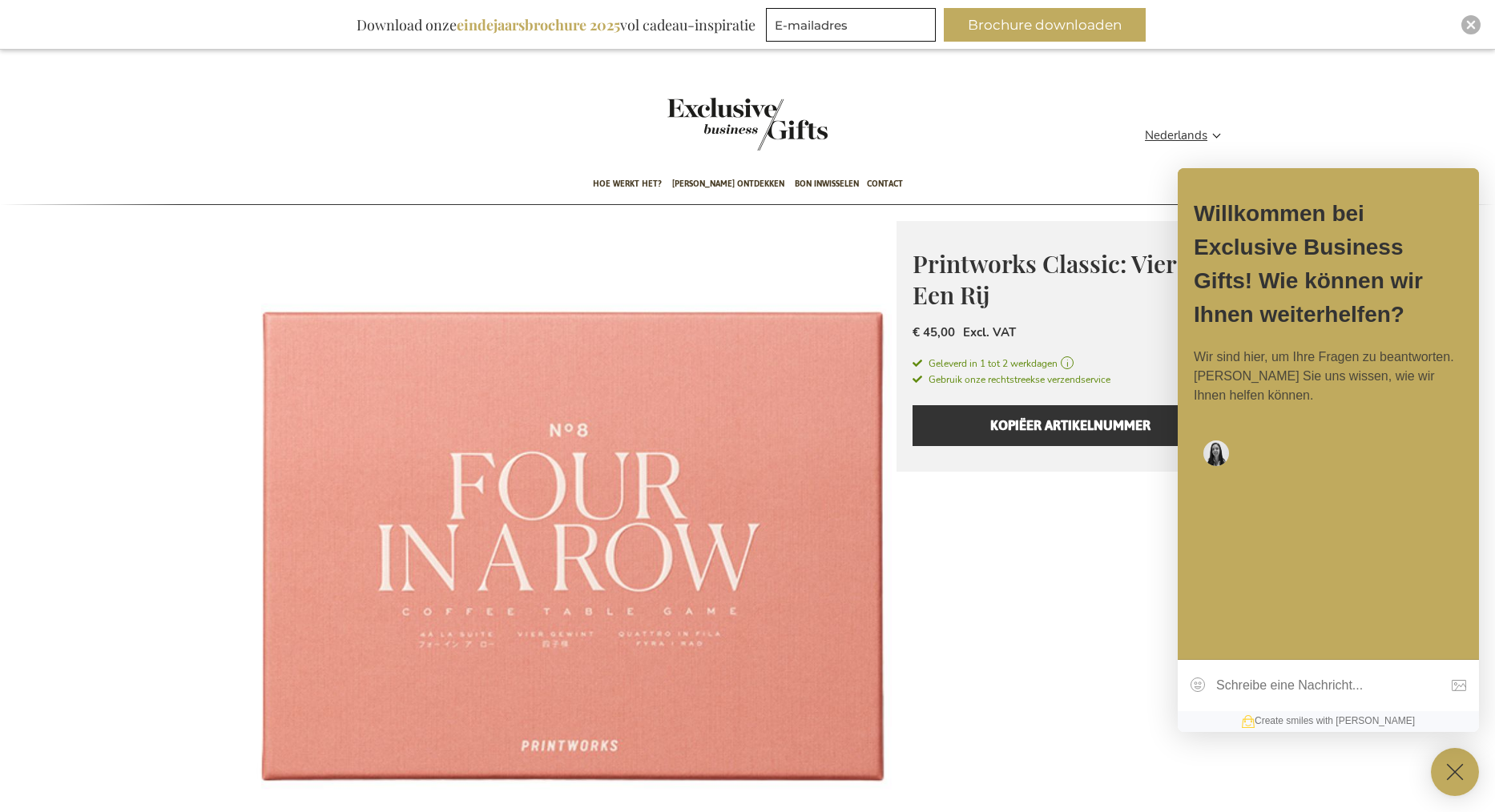
click at [1453, 776] on icon at bounding box center [1454, 772] width 48 height 48
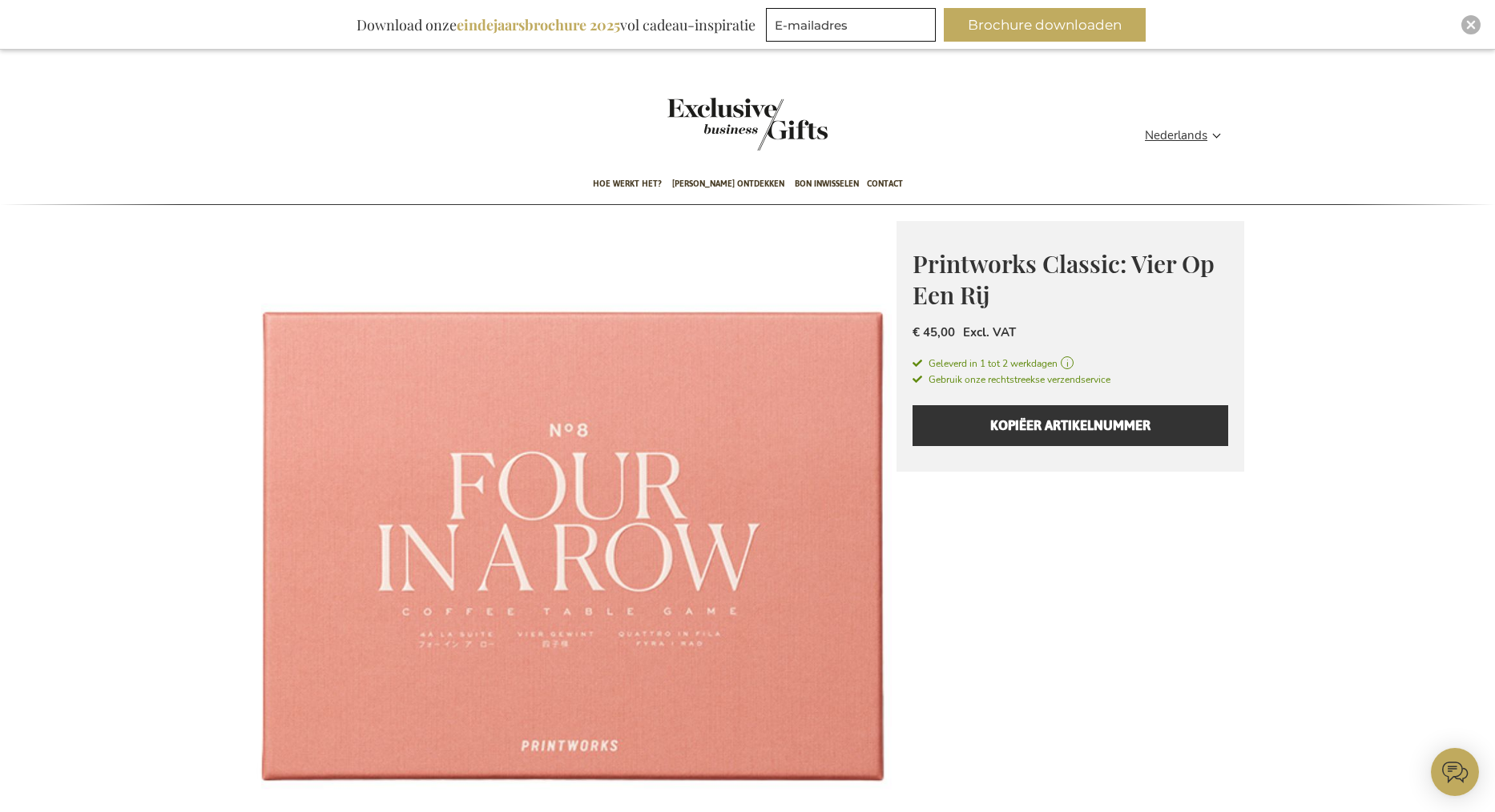
type input "administrator"
click at [1466, 27] on img "Close" at bounding box center [1470, 25] width 9 height 9
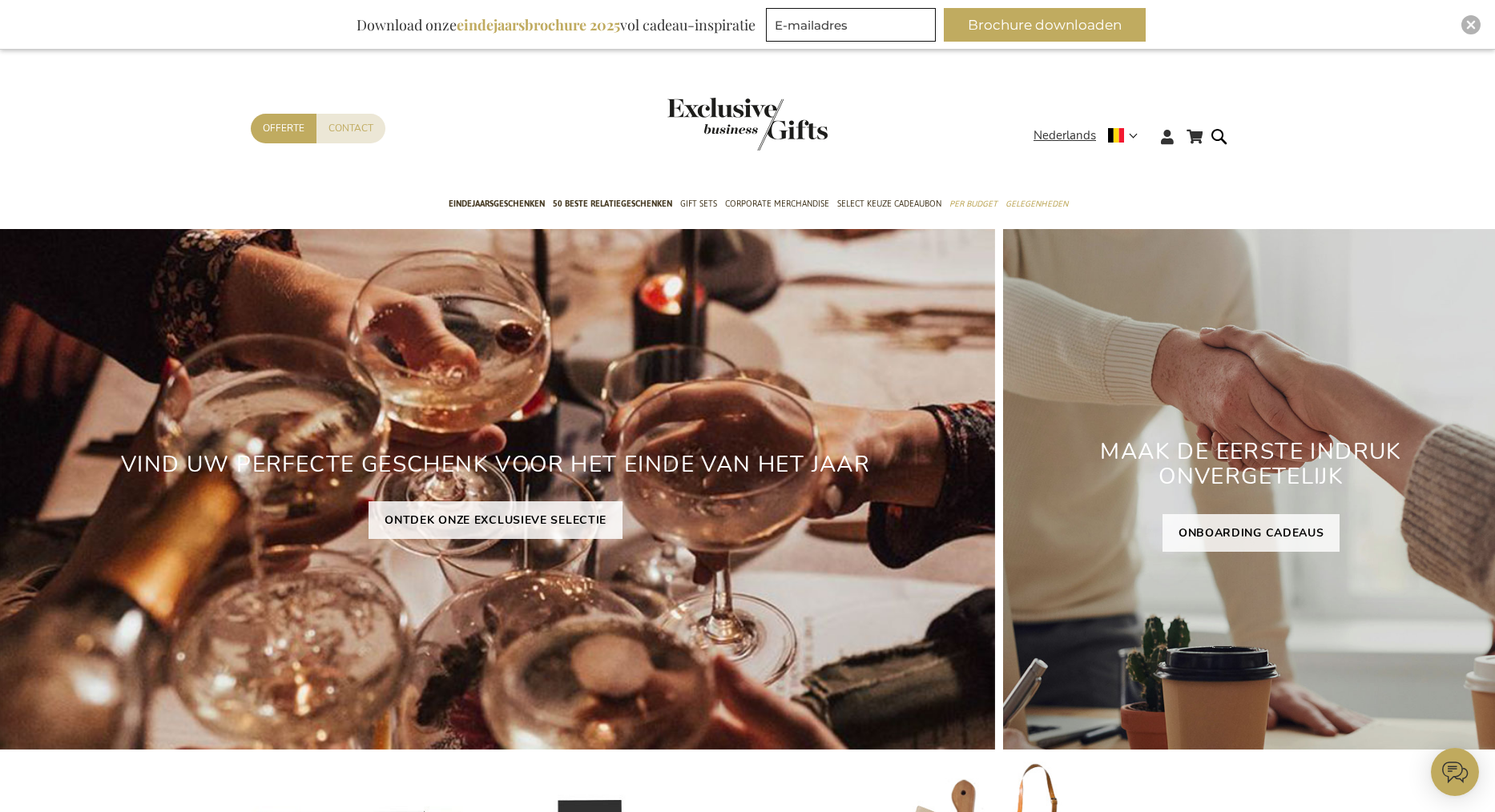
click at [1453, 769] on icon at bounding box center [1454, 772] width 48 height 48
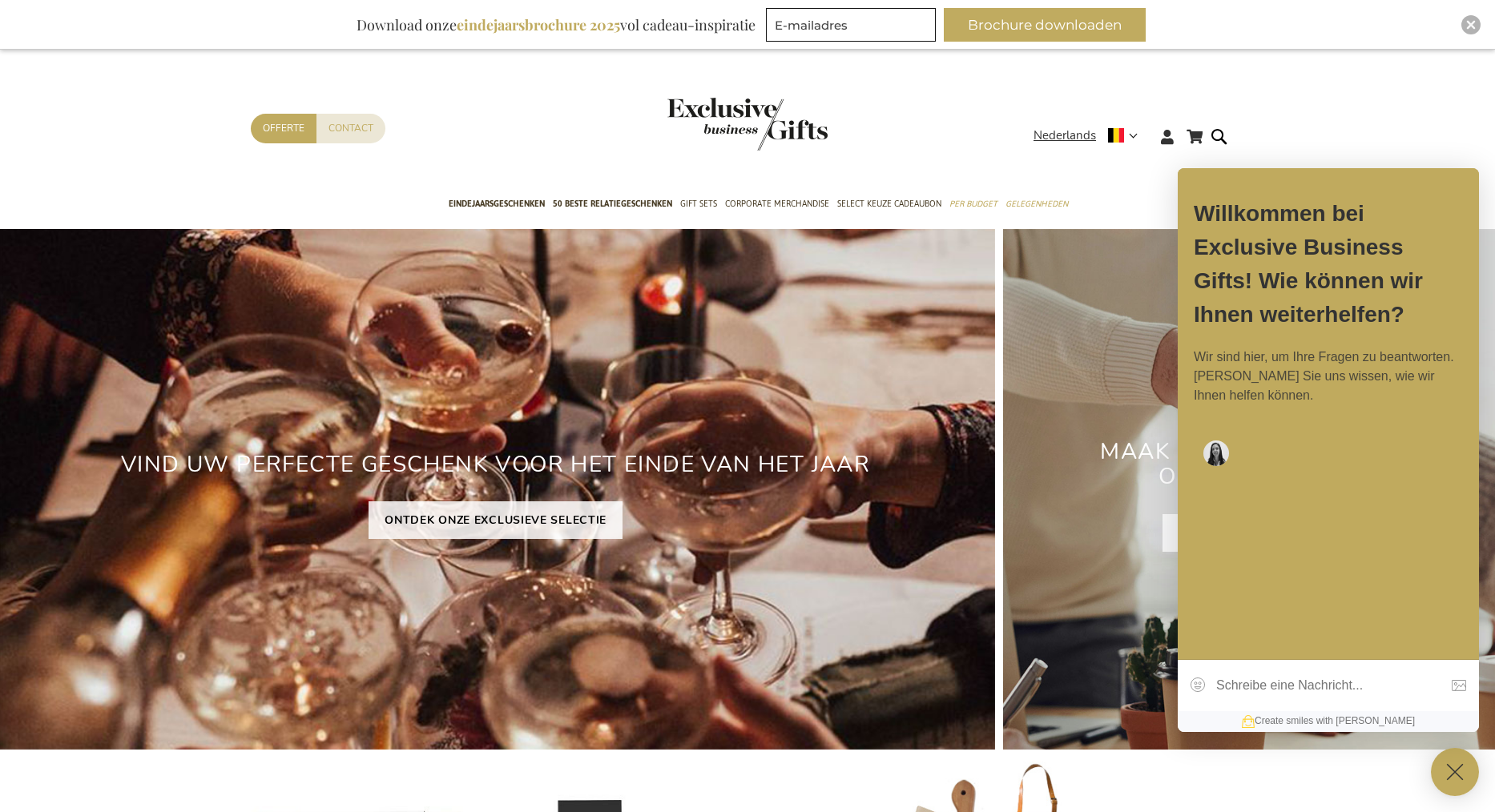
click at [1450, 762] on icon at bounding box center [1454, 772] width 48 height 48
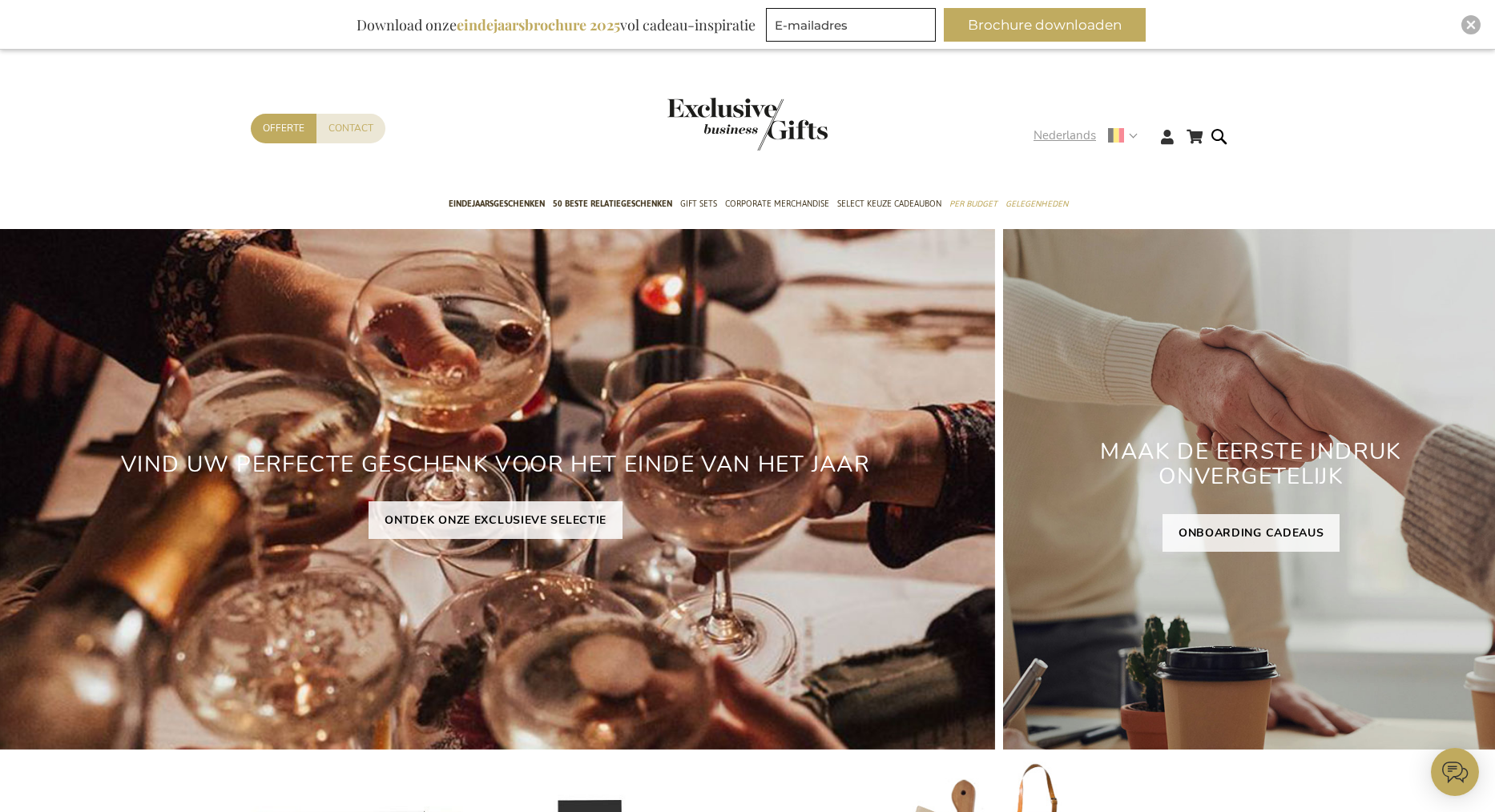
type input "administrator"
click at [1136, 141] on div "Nederlands" at bounding box center [1091, 136] width 114 height 18
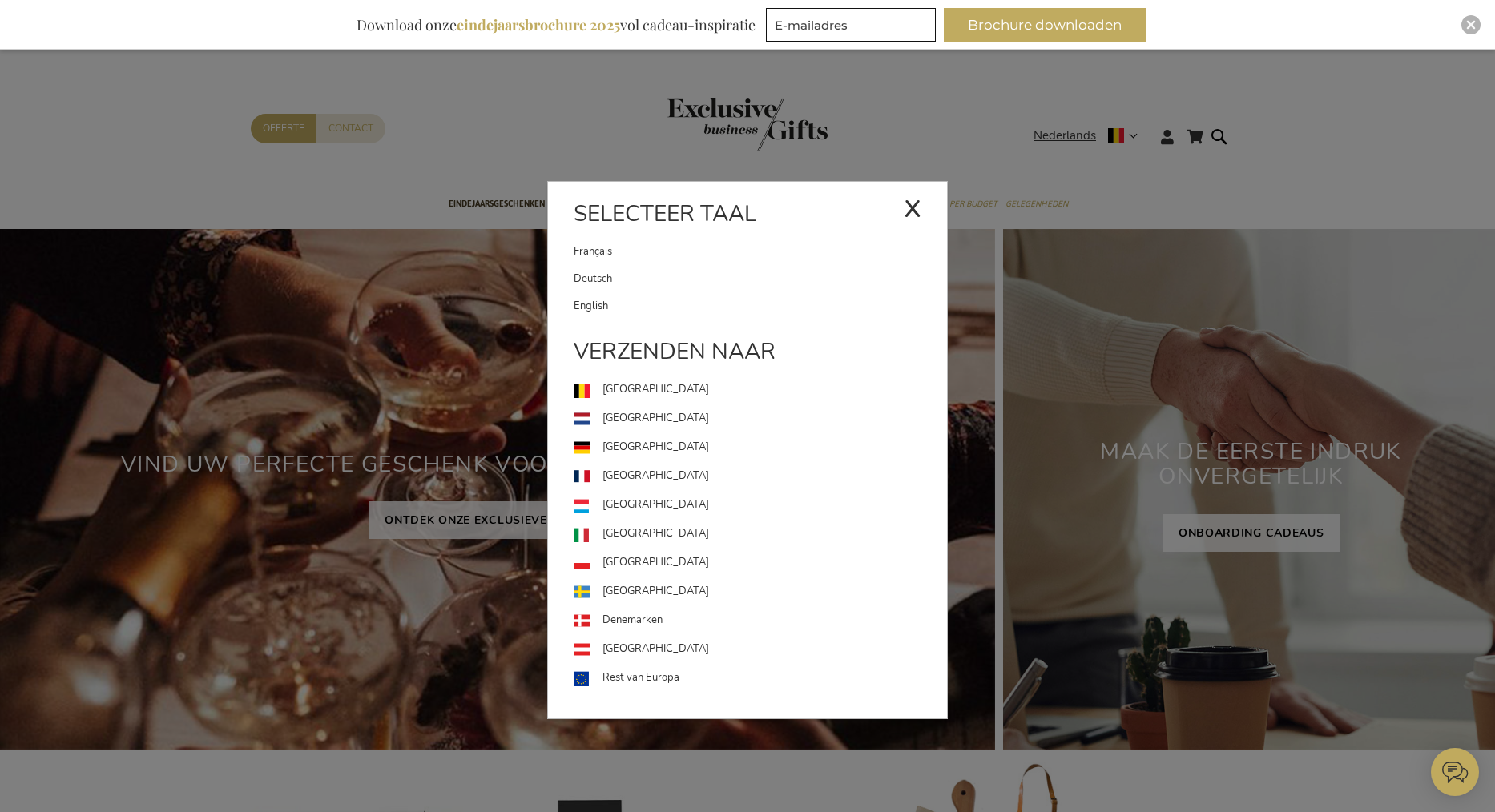
drag, startPoint x: 1248, startPoint y: 102, endPoint x: 1395, endPoint y: 1, distance: 178.4
click at [1148, 126] on div "Nederlands x Selecteer taal Français Deutsch" at bounding box center [1091, 137] width 114 height 23
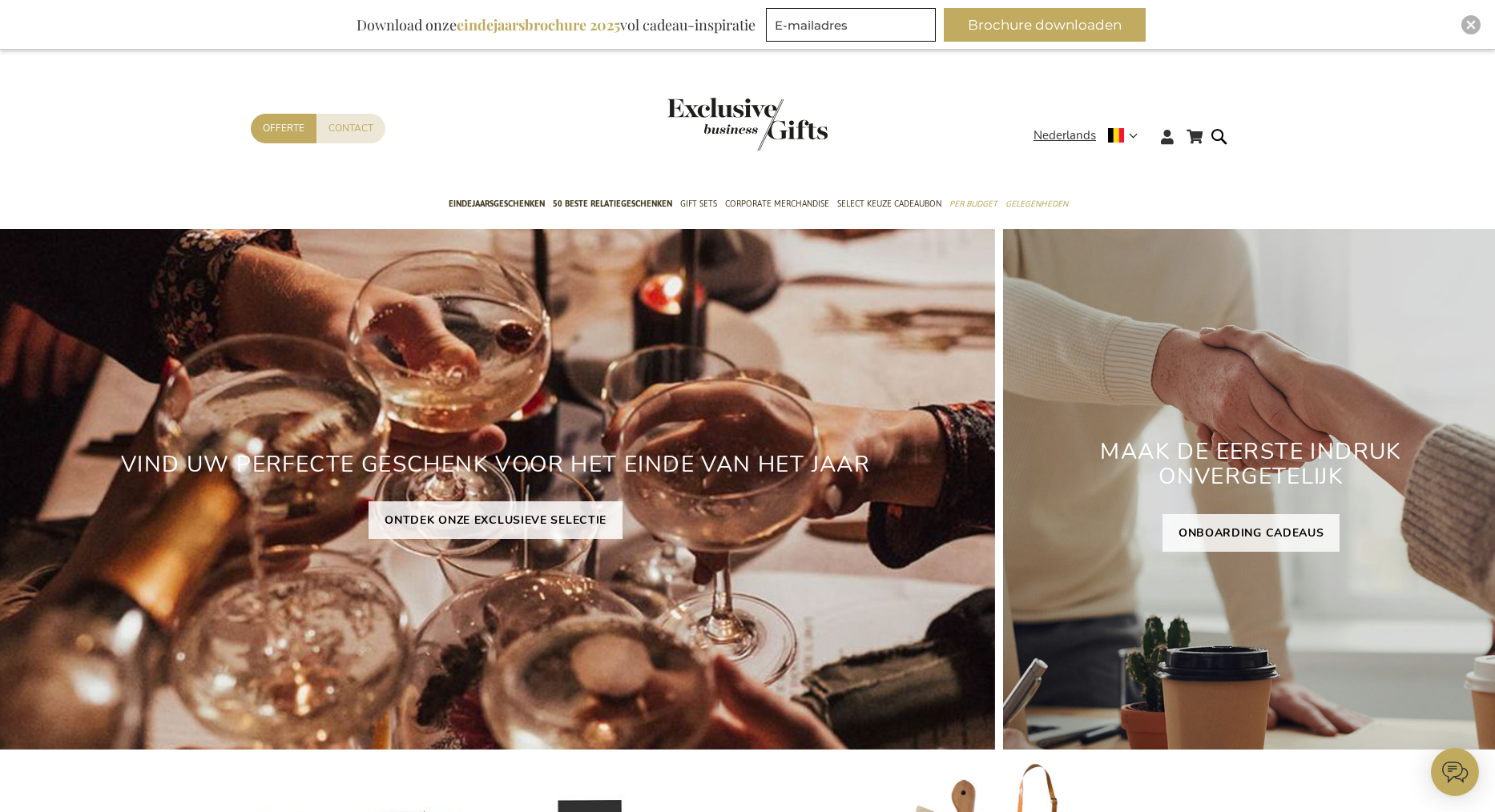
click at [1445, 784] on icon at bounding box center [1454, 772] width 48 height 48
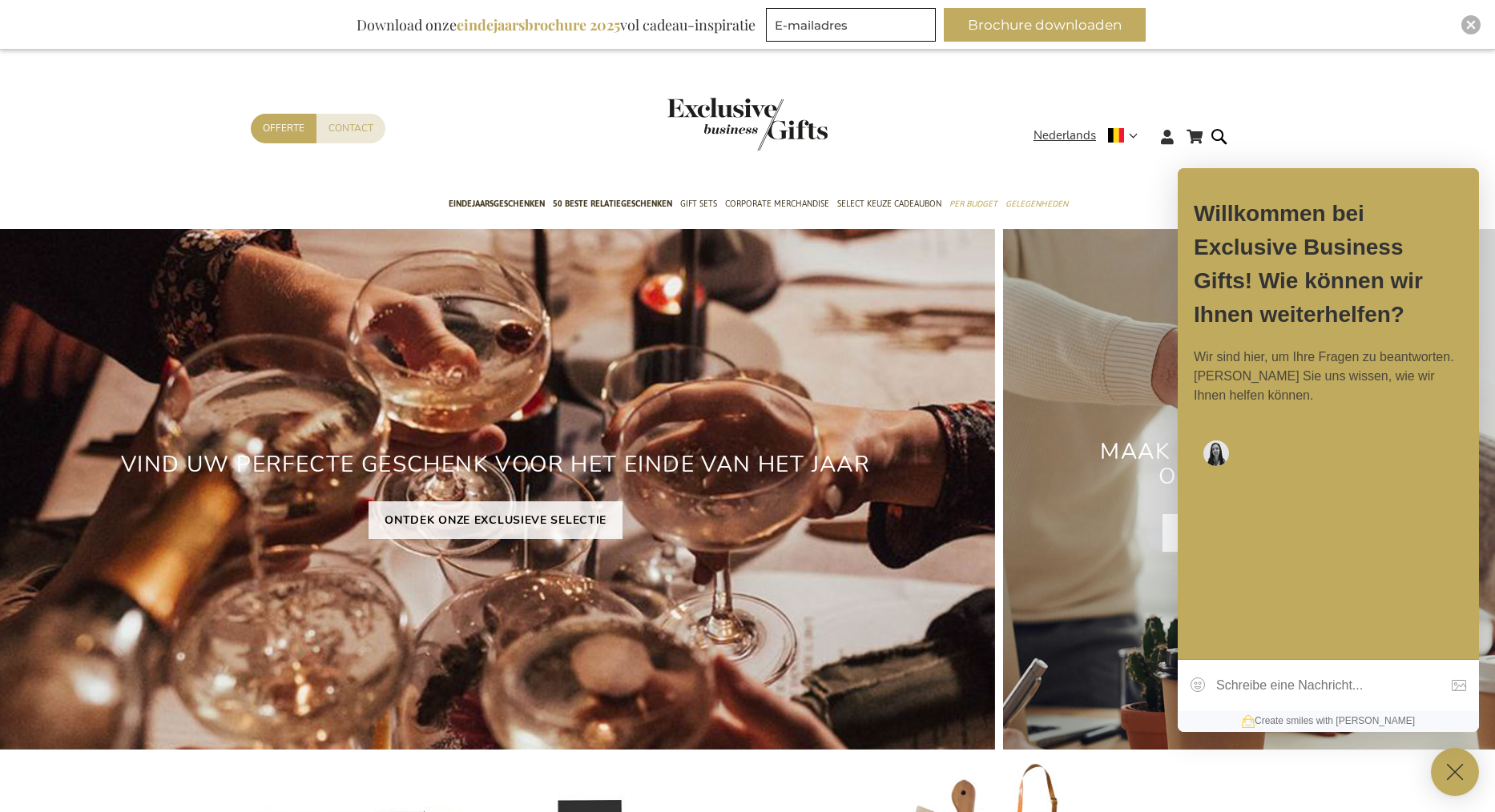
click at [1468, 766] on icon at bounding box center [1454, 772] width 48 height 48
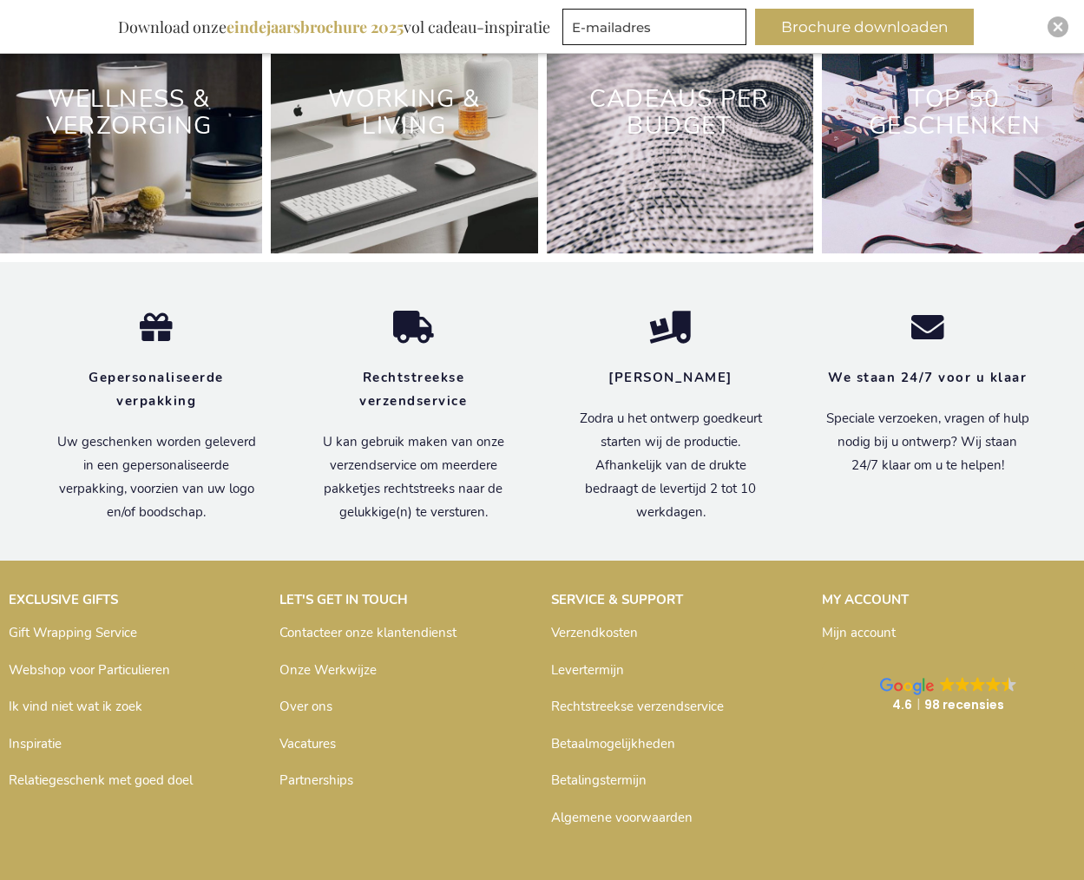
scroll to position [5553, 0]
